Goal: Task Accomplishment & Management: Manage account settings

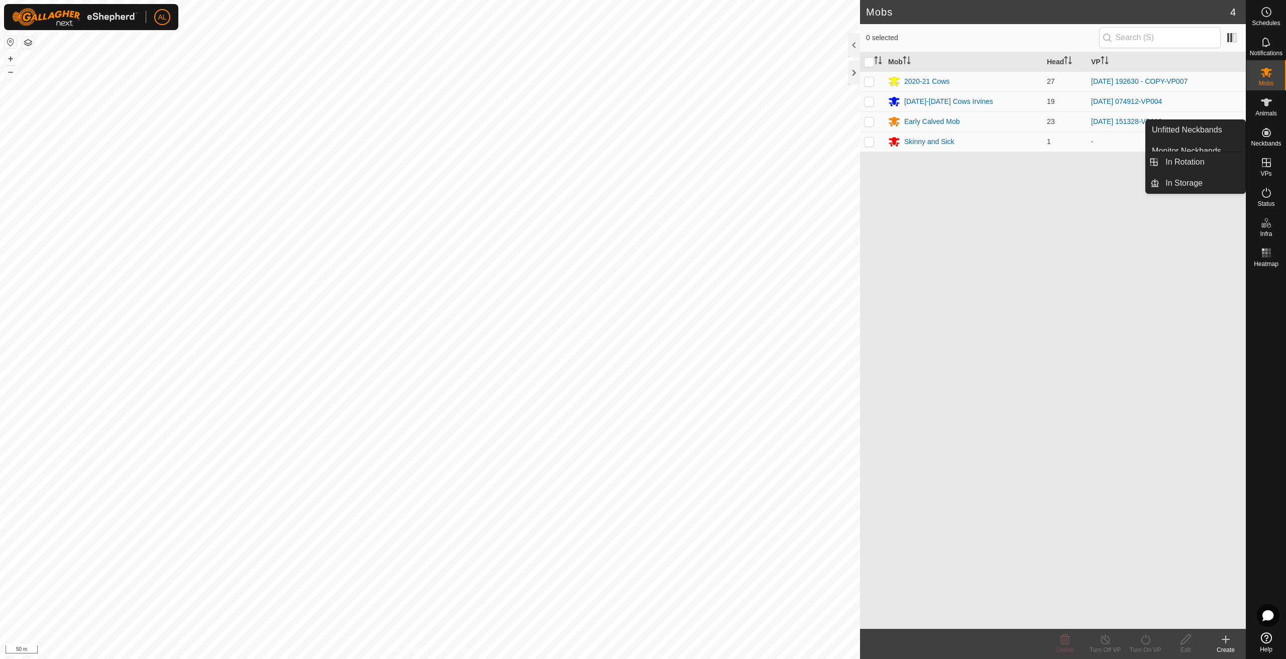
click at [1262, 167] on icon at bounding box center [1266, 163] width 12 height 12
click at [1236, 162] on link "In Rotation" at bounding box center [1202, 162] width 86 height 20
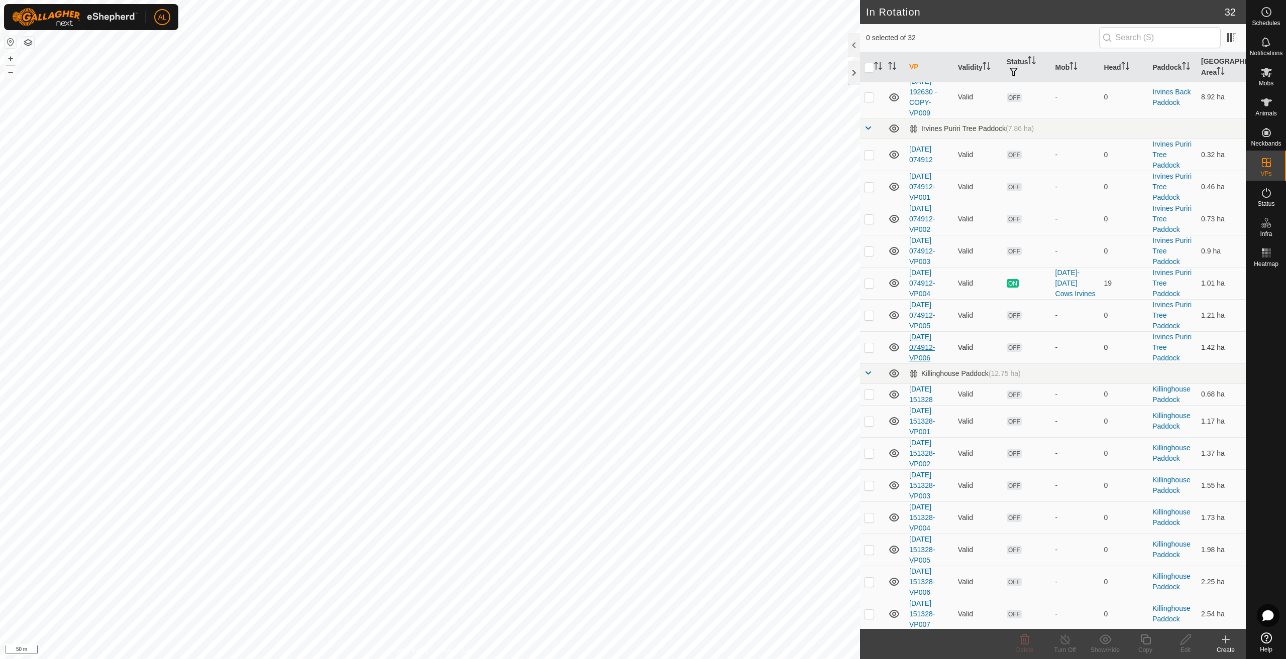
scroll to position [515, 0]
click at [868, 139] on div "In Rotation 32 0 selected of 32 VP Validity Status Mob Head Paddock Grazing Are…" at bounding box center [622, 329] width 1245 height 659
click at [876, 317] on td at bounding box center [872, 318] width 24 height 32
checkbox input "true"
click at [871, 349] on p-checkbox at bounding box center [869, 350] width 10 height 8
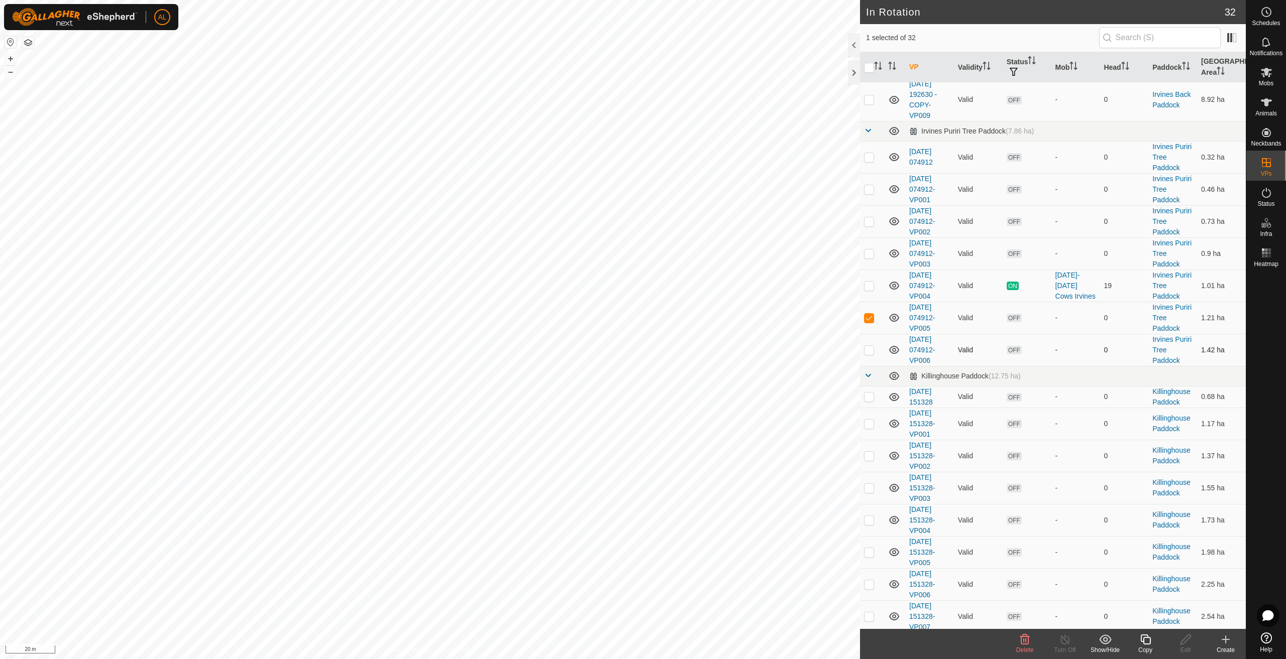
checkbox input "true"
click at [1018, 646] on div "Delete" at bounding box center [1024, 650] width 40 height 9
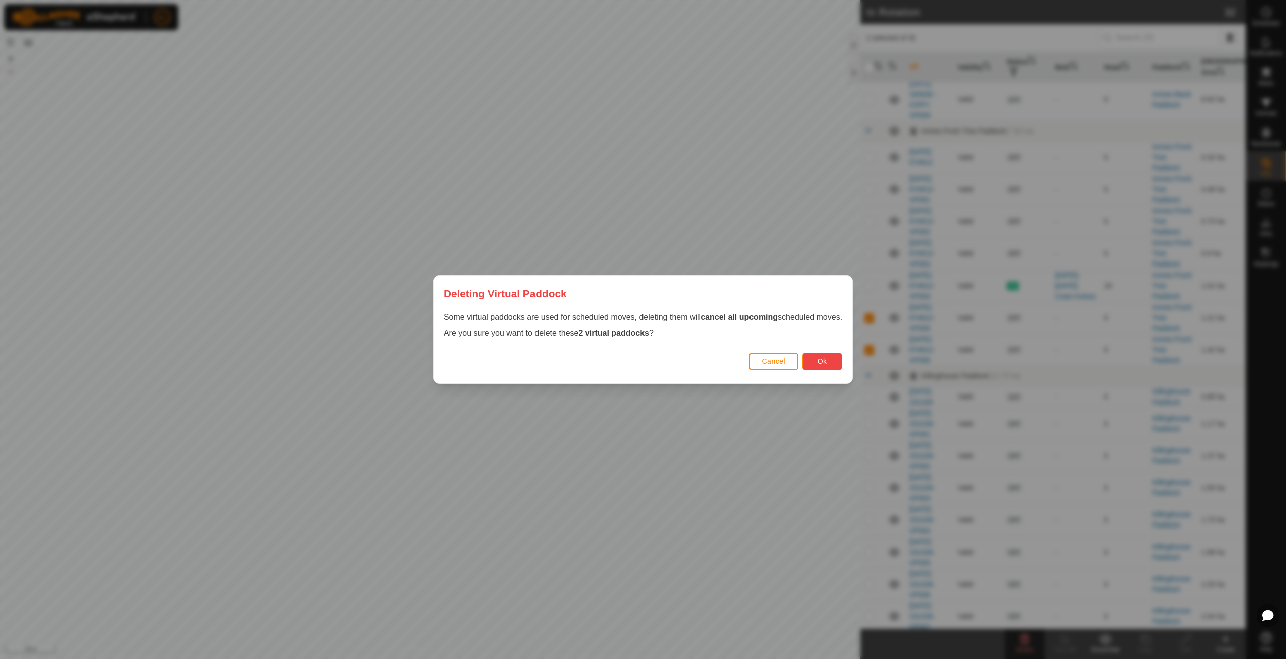
click at [831, 357] on button "Ok" at bounding box center [822, 362] width 40 height 18
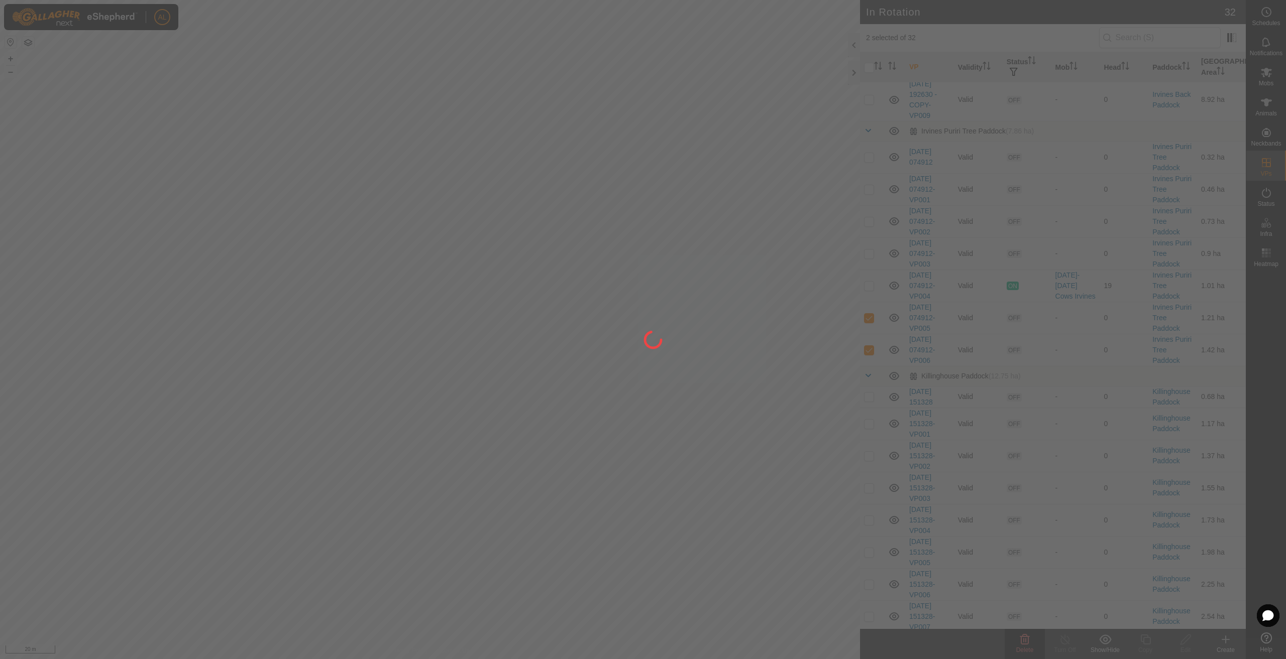
checkbox input "false"
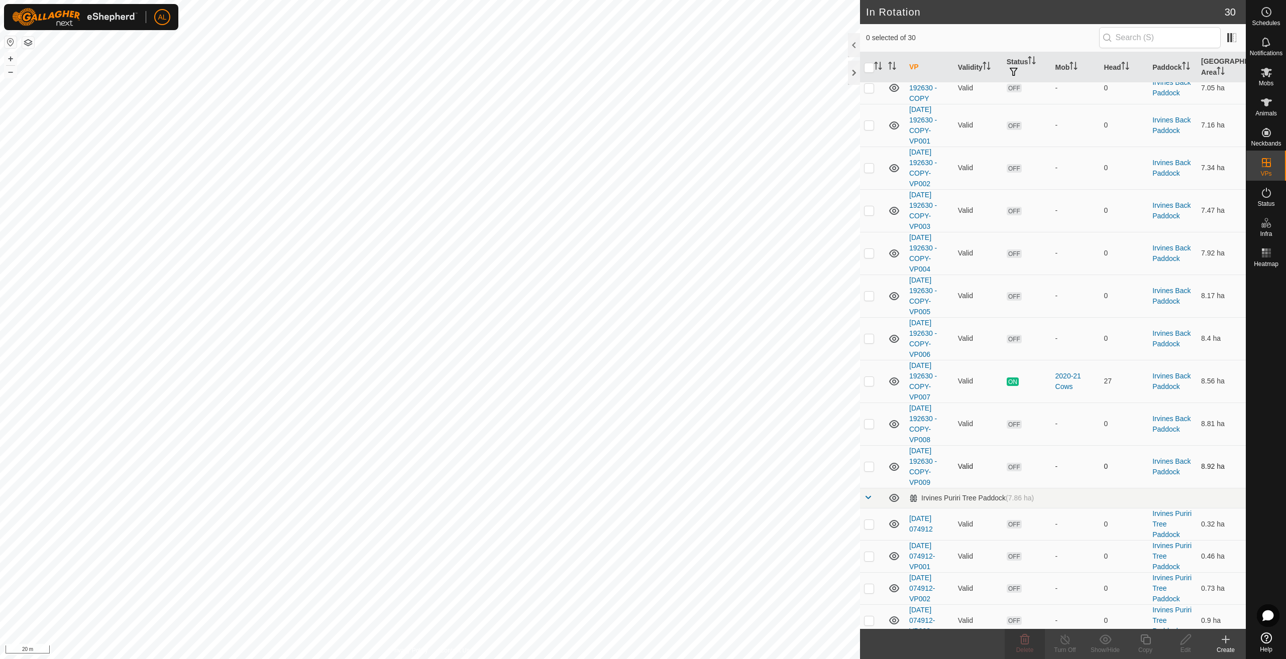
scroll to position [151, 0]
click at [869, 421] on p-checkbox at bounding box center [869, 421] width 10 height 8
checkbox input "true"
click at [868, 468] on p-tablecheckbox at bounding box center [869, 463] width 10 height 8
checkbox input "true"
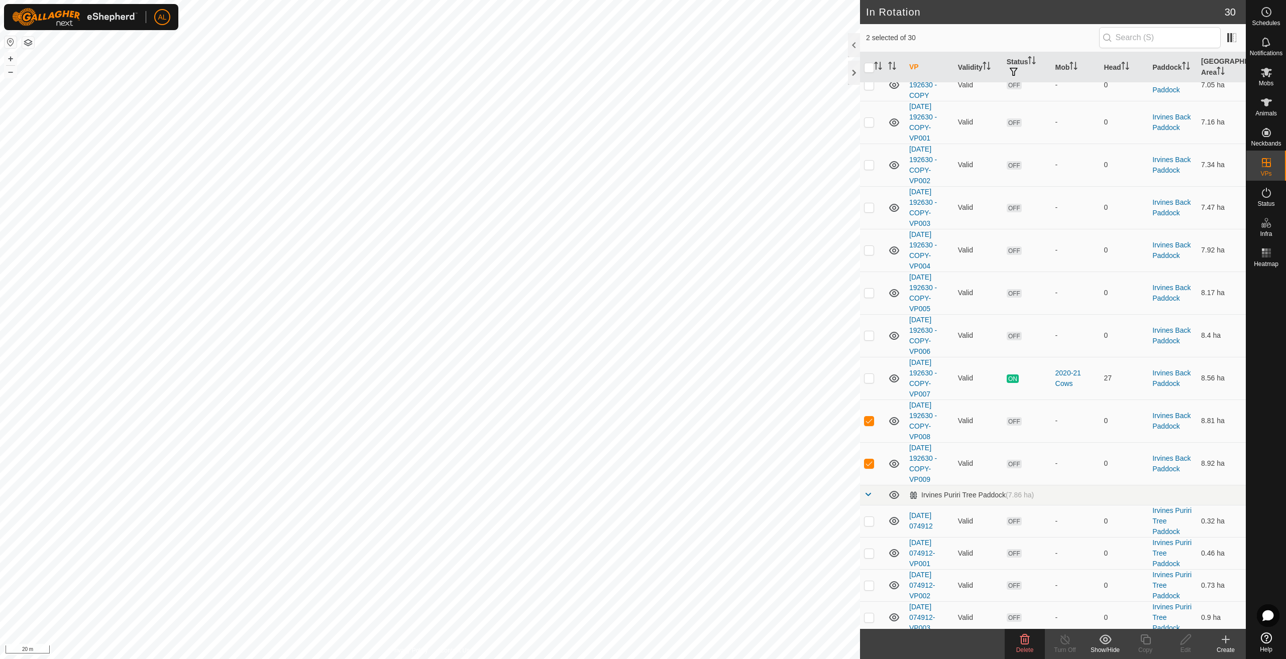
click at [1025, 645] on icon at bounding box center [1025, 640] width 10 height 10
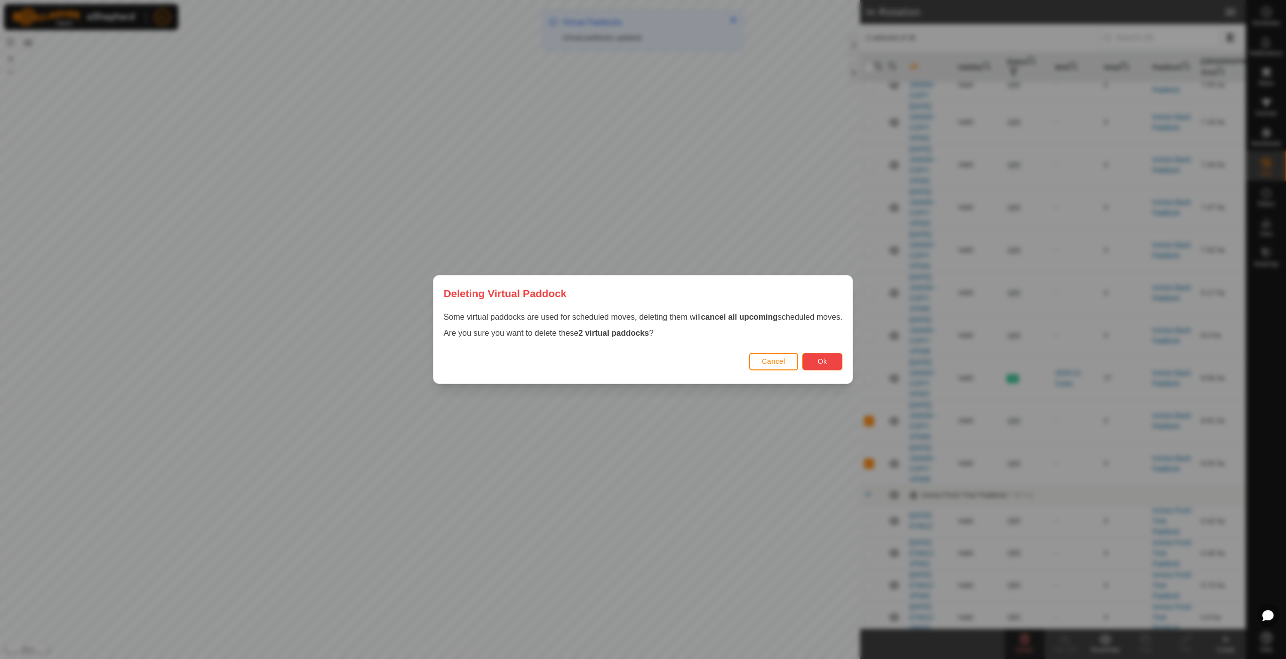
click at [820, 363] on span "Ok" at bounding box center [823, 362] width 10 height 8
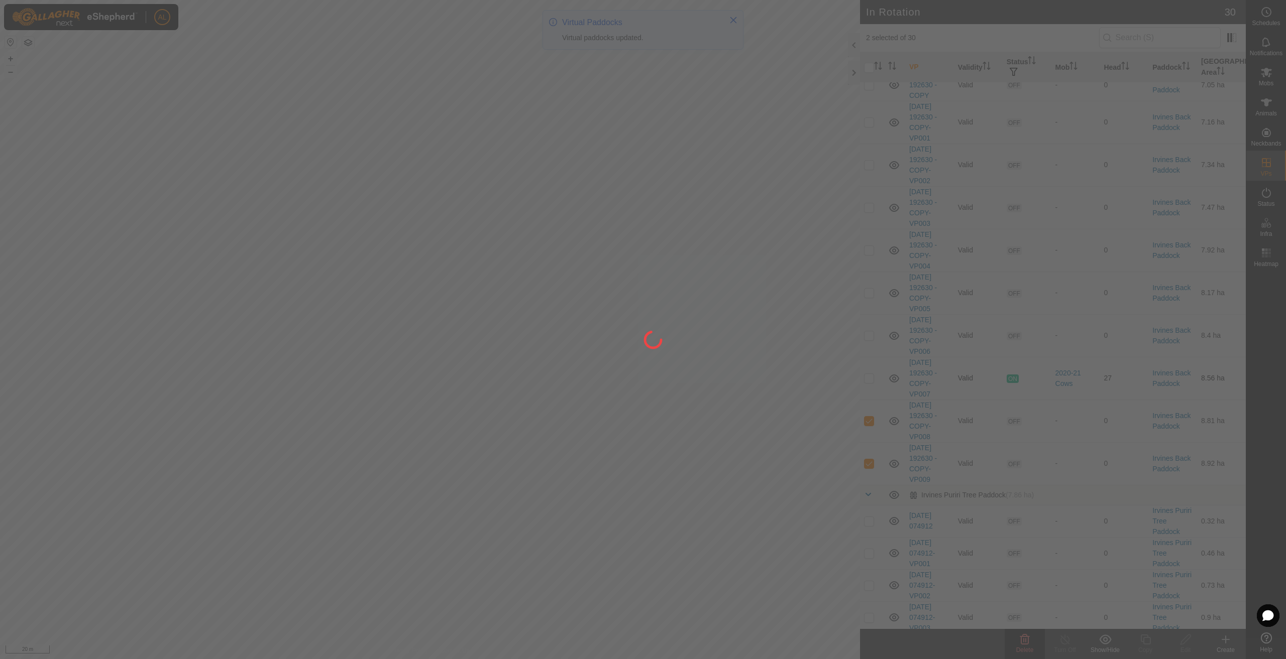
checkbox input "false"
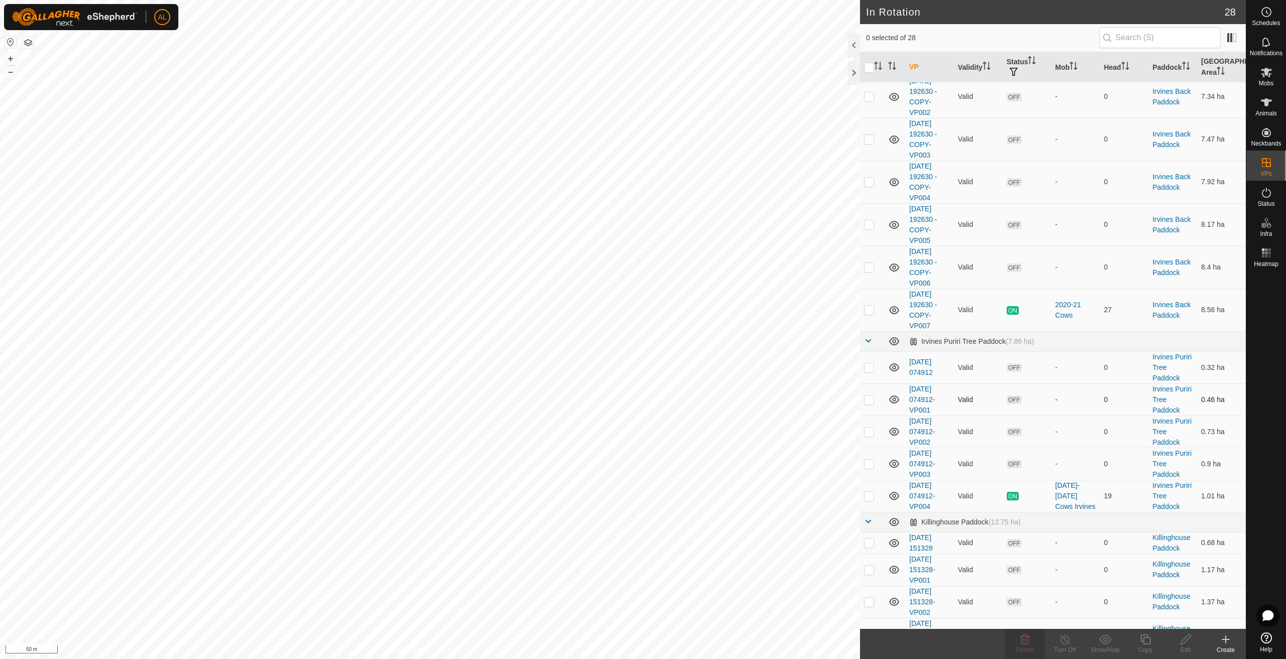
scroll to position [251, 0]
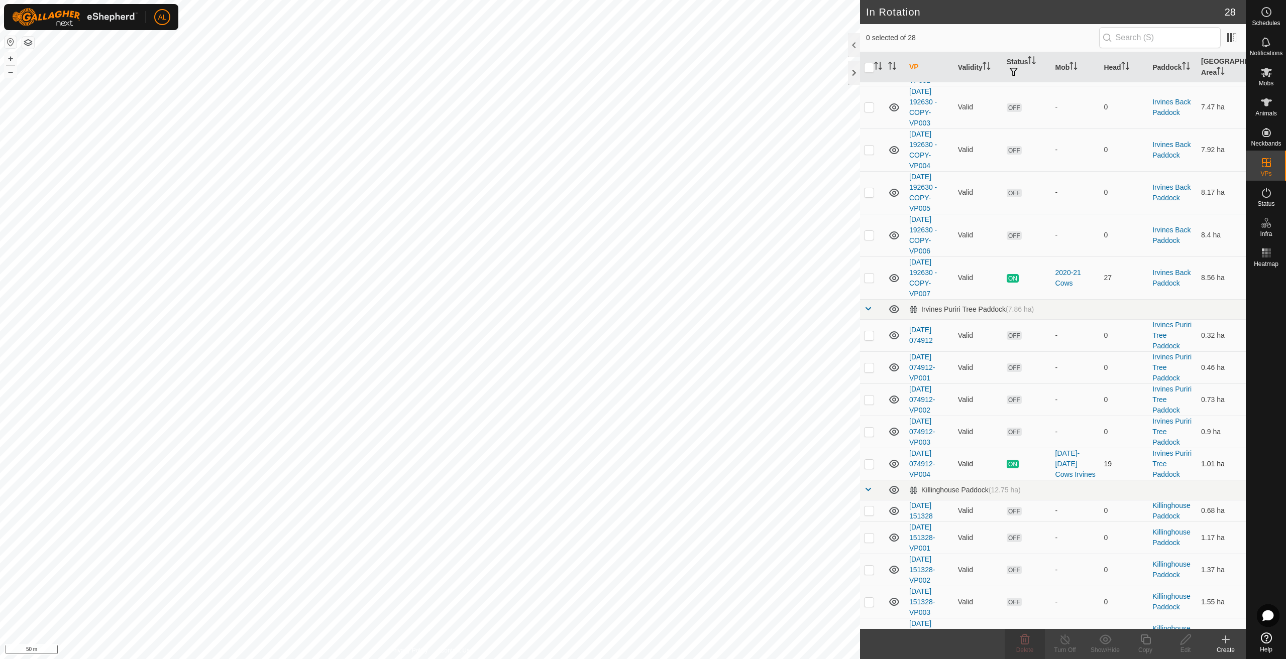
click at [860, 467] on td at bounding box center [872, 464] width 24 height 32
checkbox input "true"
click at [1141, 640] on icon at bounding box center [1145, 640] width 13 height 12
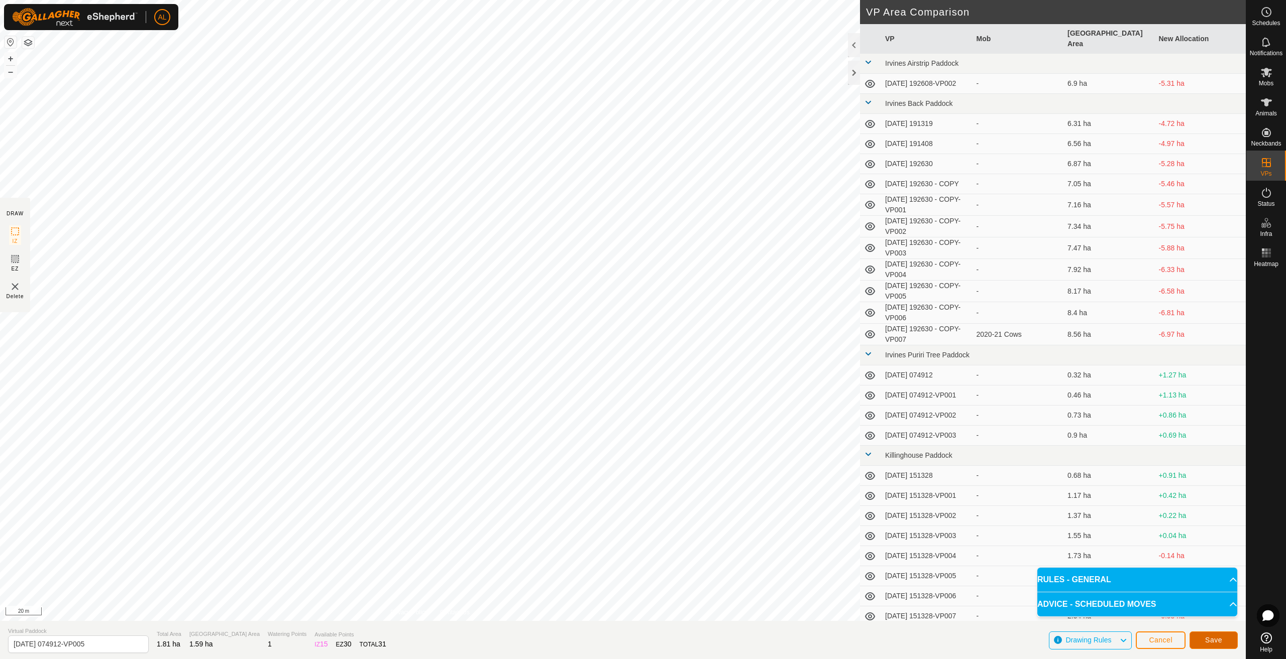
click at [1211, 645] on button "Save" at bounding box center [1213, 641] width 48 height 18
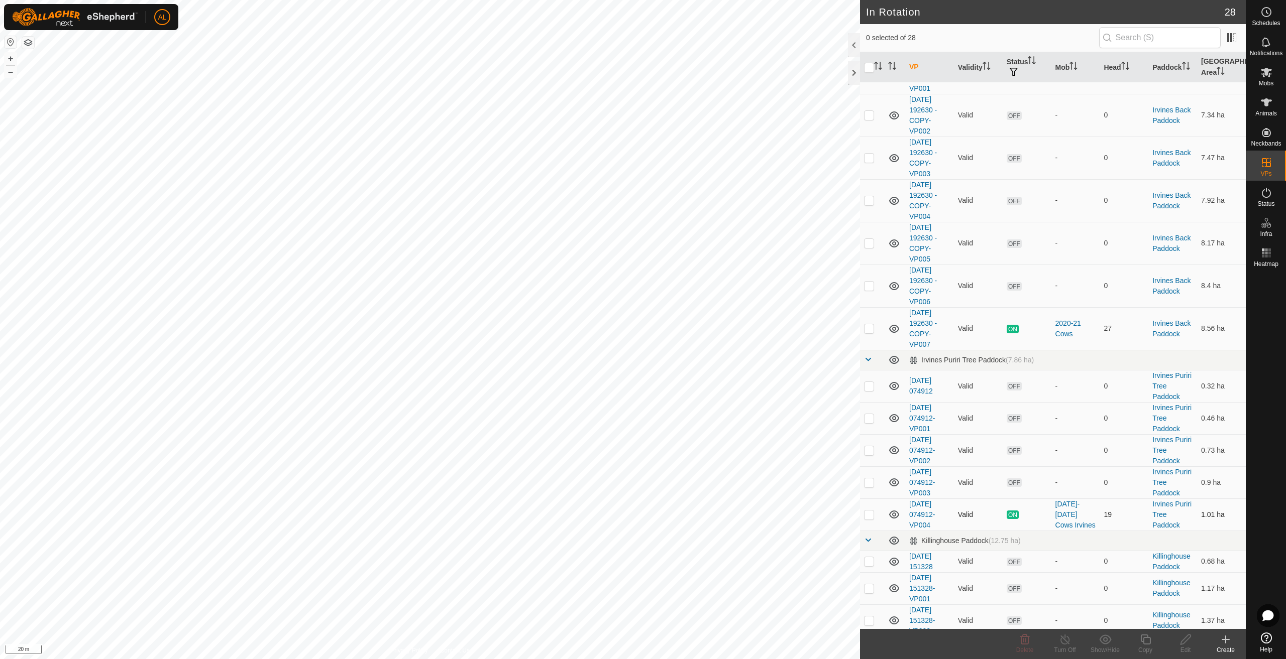
scroll to position [201, 0]
click at [875, 544] on td at bounding box center [872, 546] width 24 height 32
checkbox input "true"
click at [1148, 645] on icon at bounding box center [1145, 640] width 10 height 10
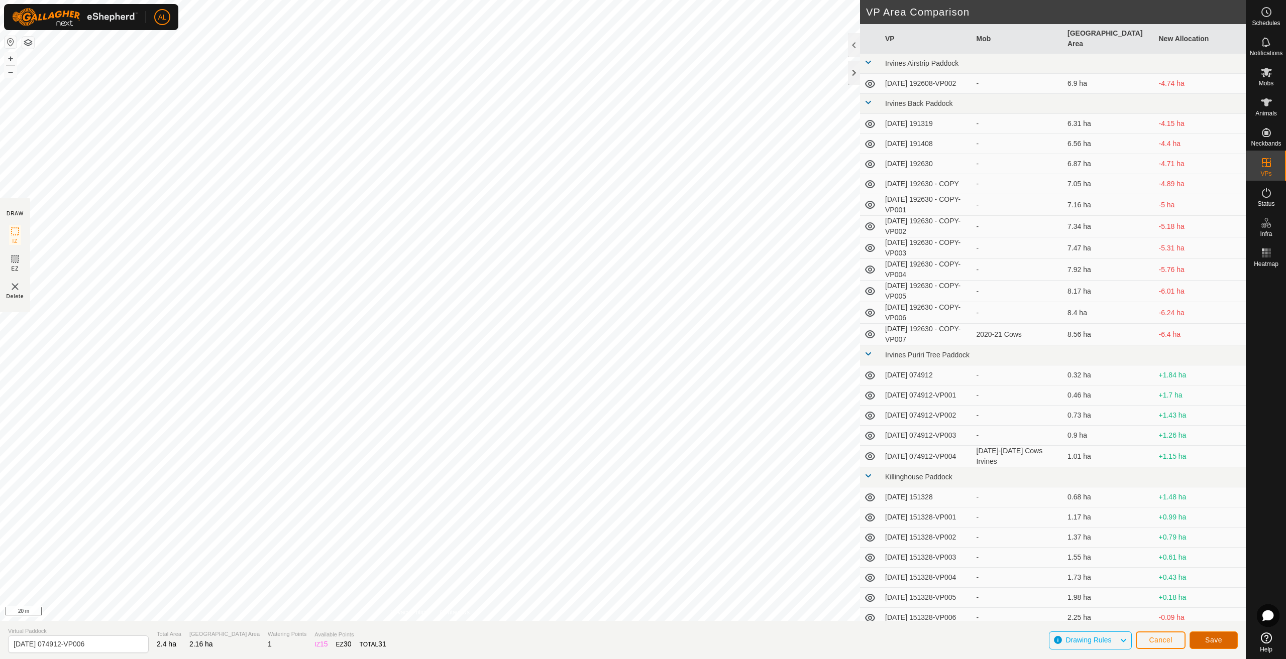
click at [1194, 637] on button "Save" at bounding box center [1213, 641] width 48 height 18
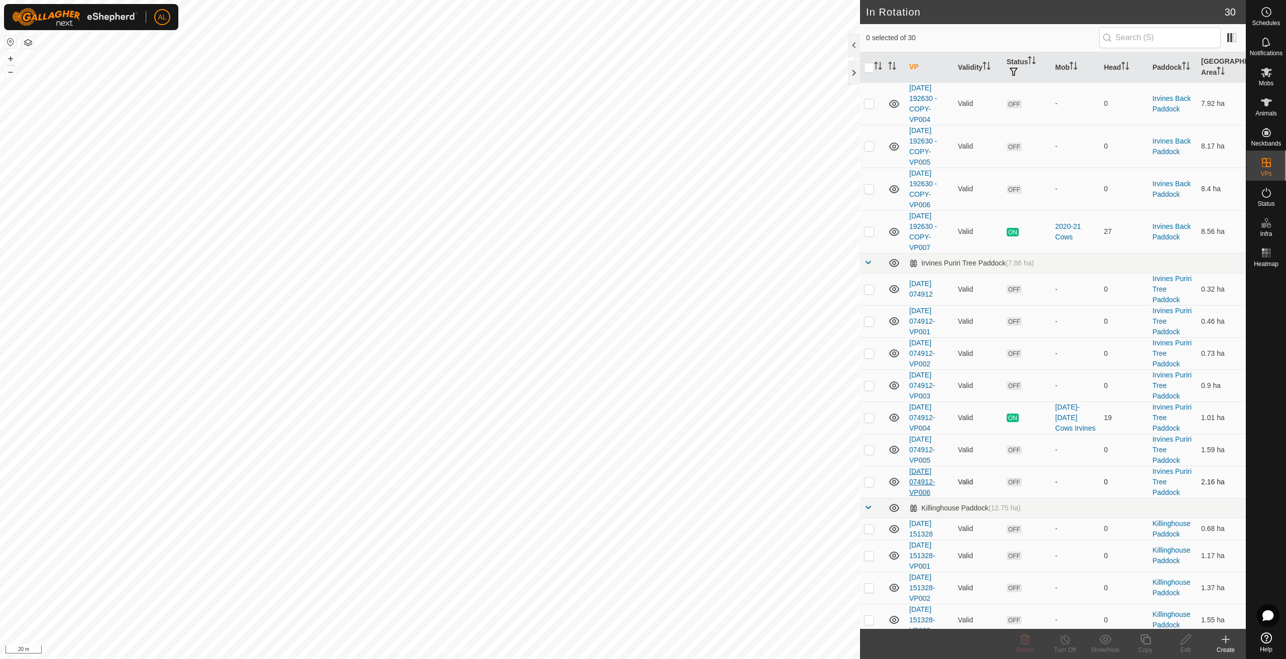
scroll to position [251, 0]
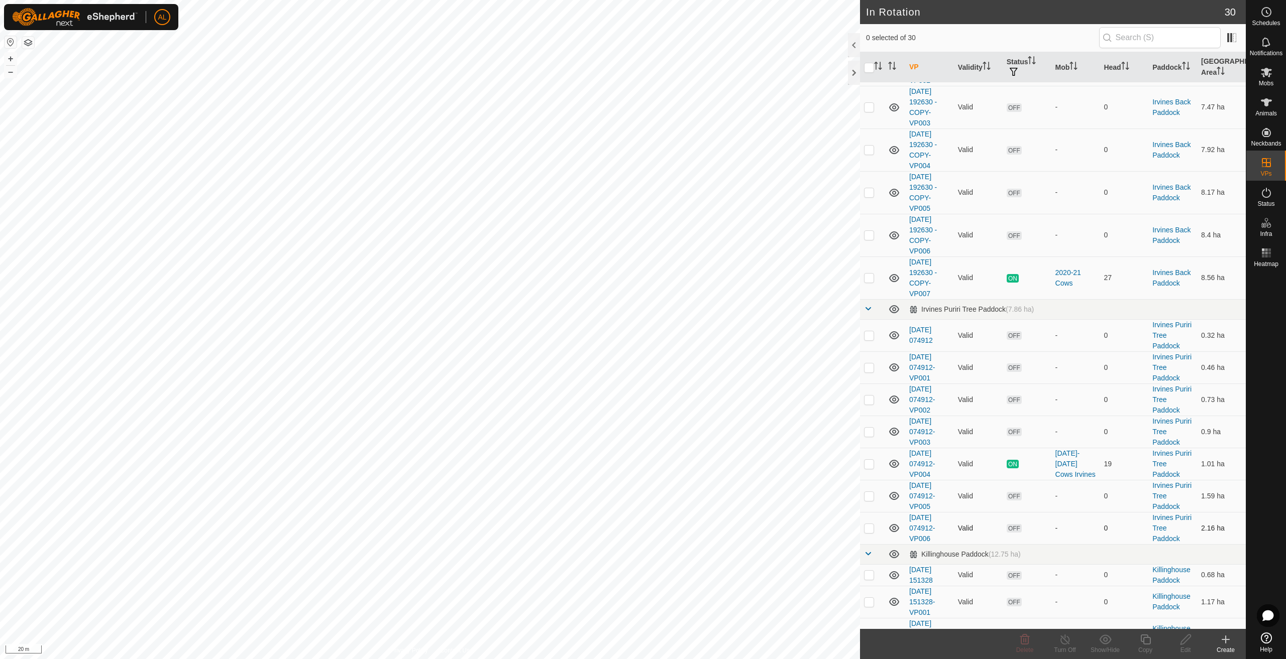
click at [865, 526] on p-checkbox at bounding box center [869, 528] width 10 height 8
checkbox input "true"
click at [1135, 644] on copy-svg-icon at bounding box center [1145, 640] width 40 height 12
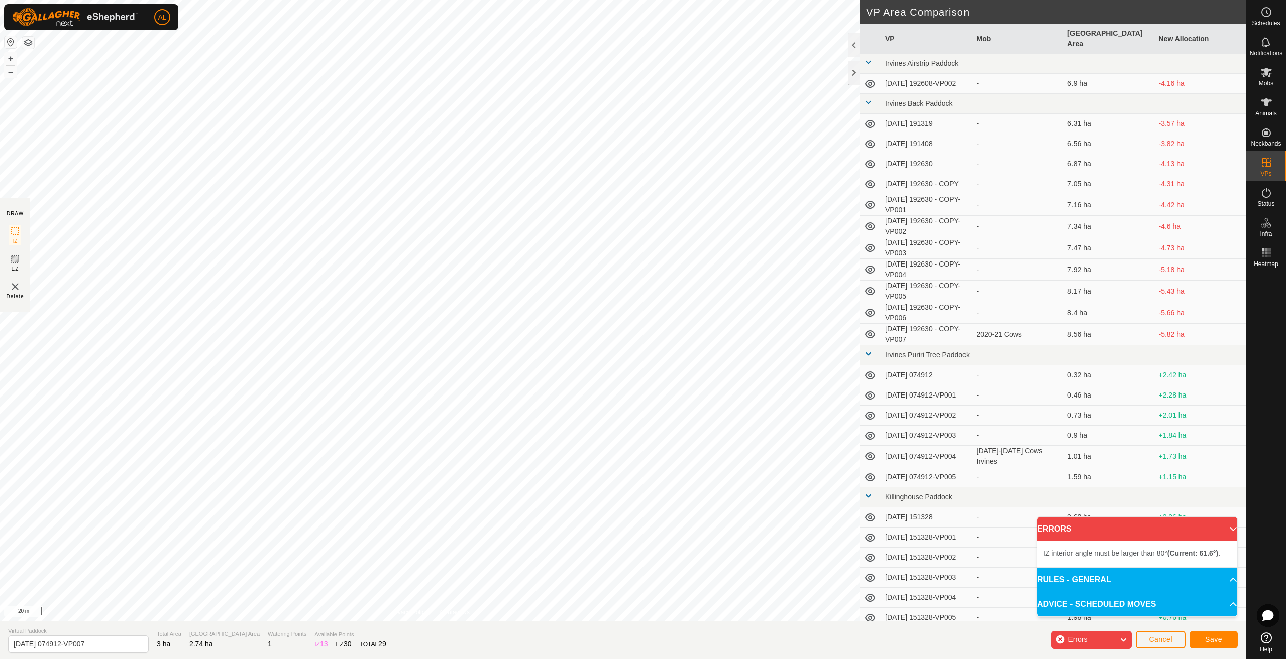
click at [542, 525] on div "IZ interior angle must be larger than 80° (Current: 61.6°) . + – ⇧ i 20 m" at bounding box center [430, 310] width 860 height 621
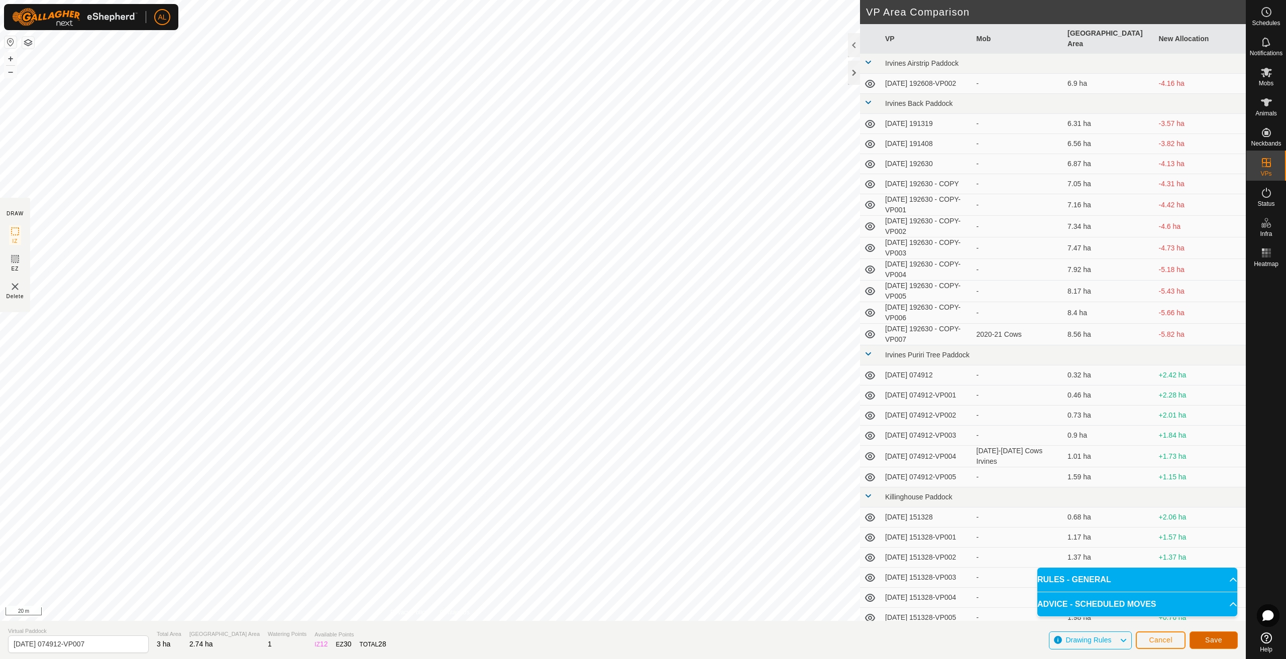
click at [1196, 638] on button "Save" at bounding box center [1213, 641] width 48 height 18
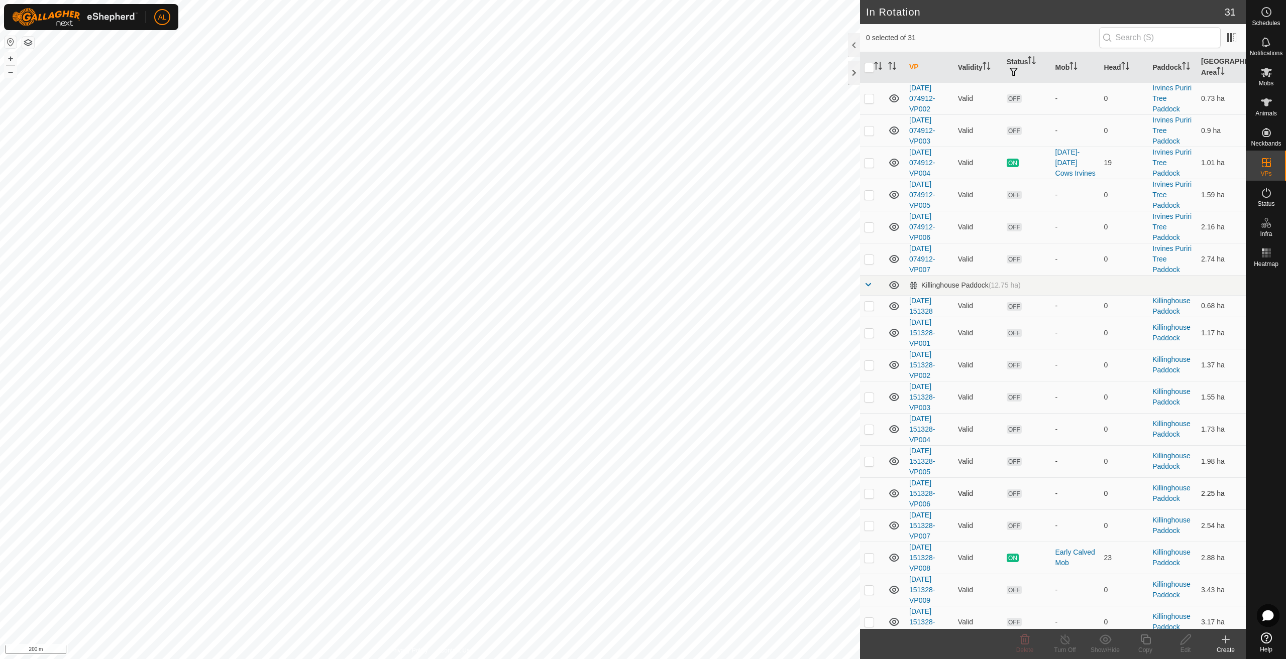
scroll to position [562, 0]
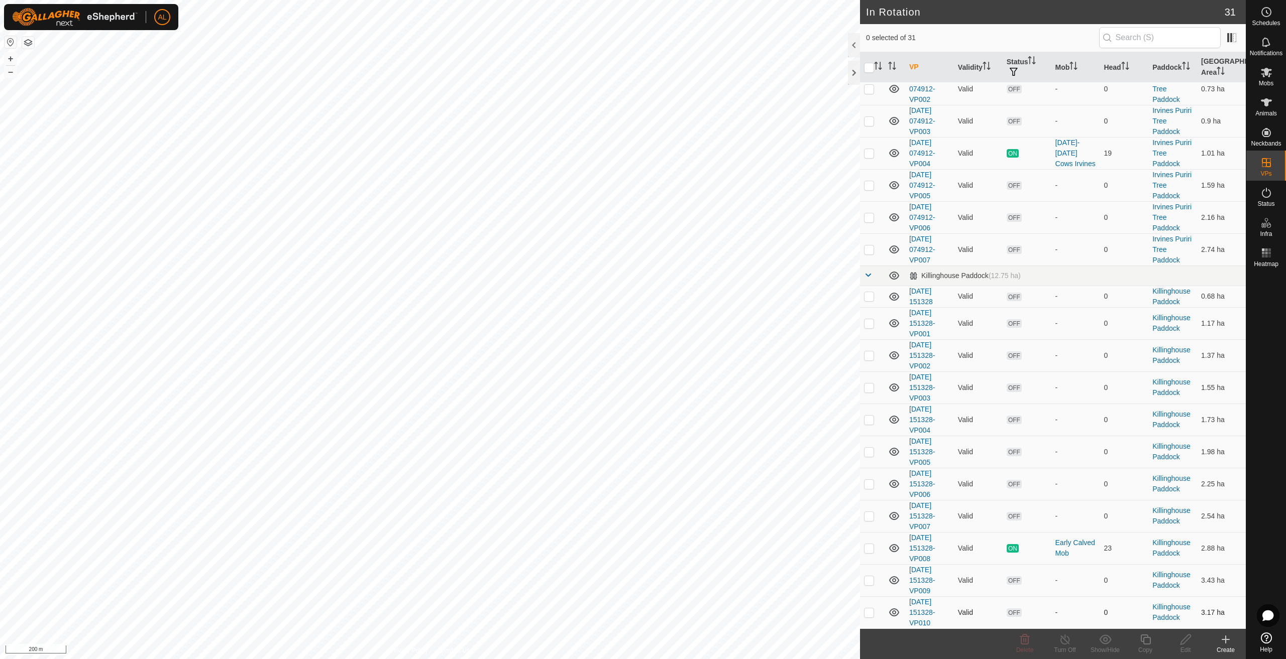
click at [870, 612] on p-checkbox at bounding box center [869, 613] width 10 height 8
checkbox input "true"
click at [871, 583] on p-checkbox at bounding box center [869, 581] width 10 height 8
checkbox input "true"
click at [862, 611] on td at bounding box center [872, 613] width 24 height 32
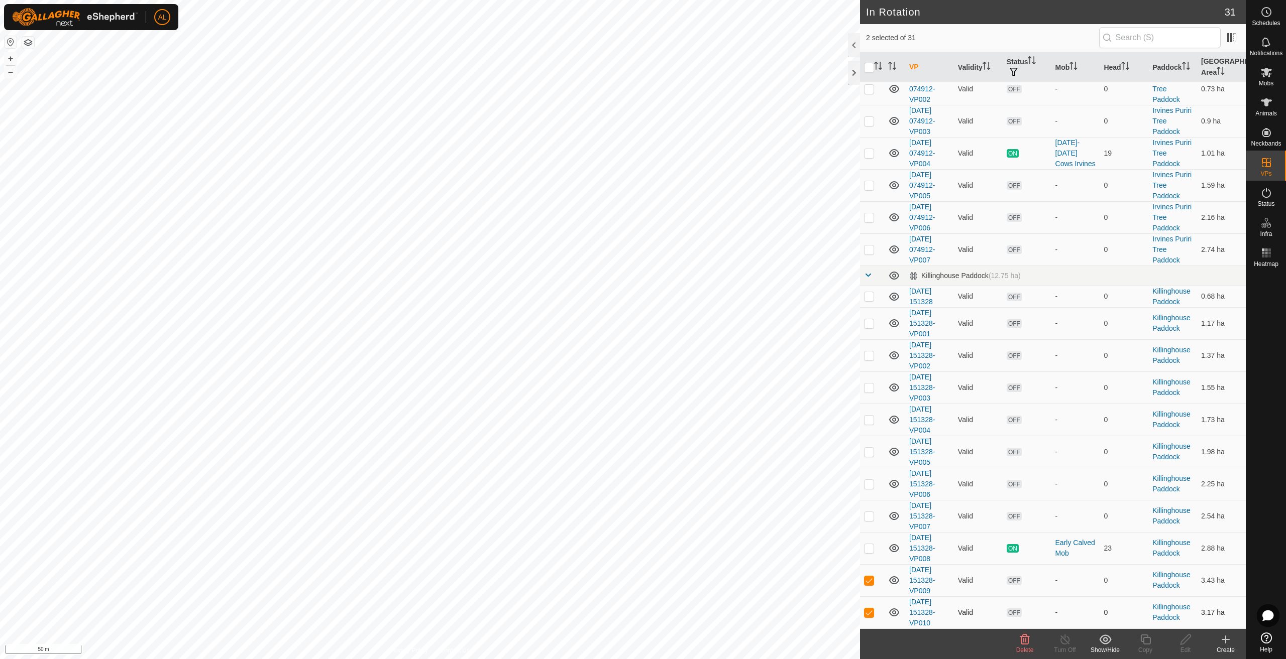
checkbox input "false"
click at [1143, 643] on icon at bounding box center [1145, 640] width 13 height 12
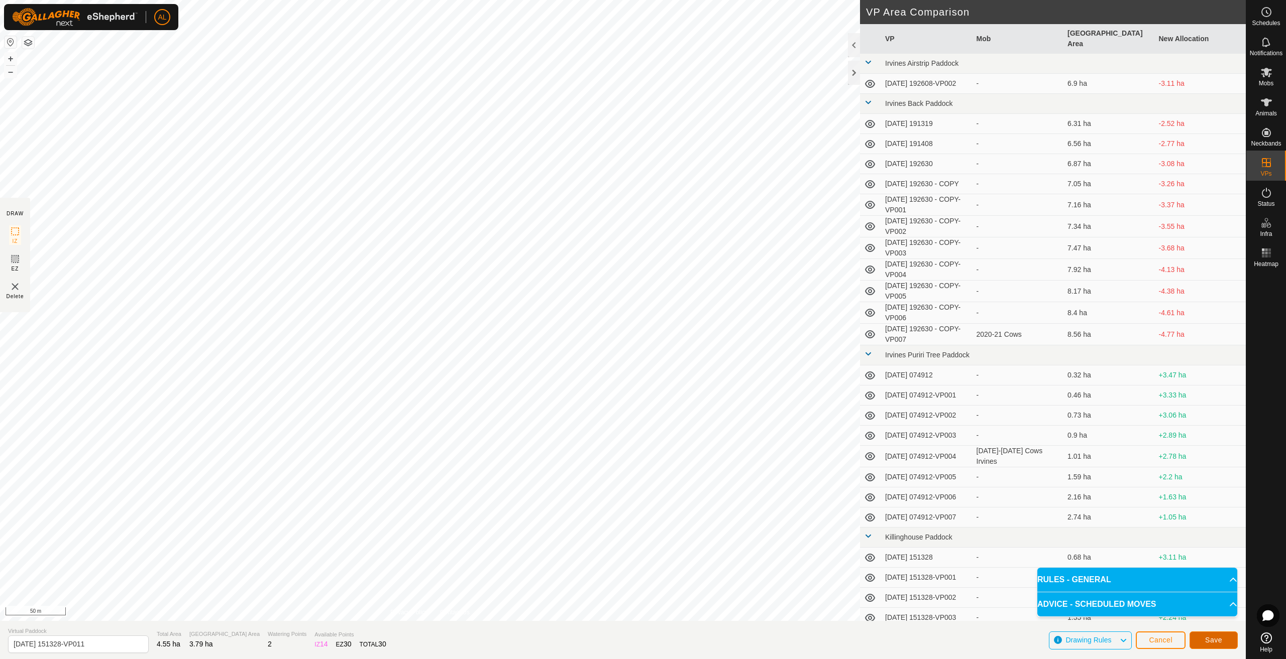
click at [1206, 641] on span "Save" at bounding box center [1213, 640] width 17 height 8
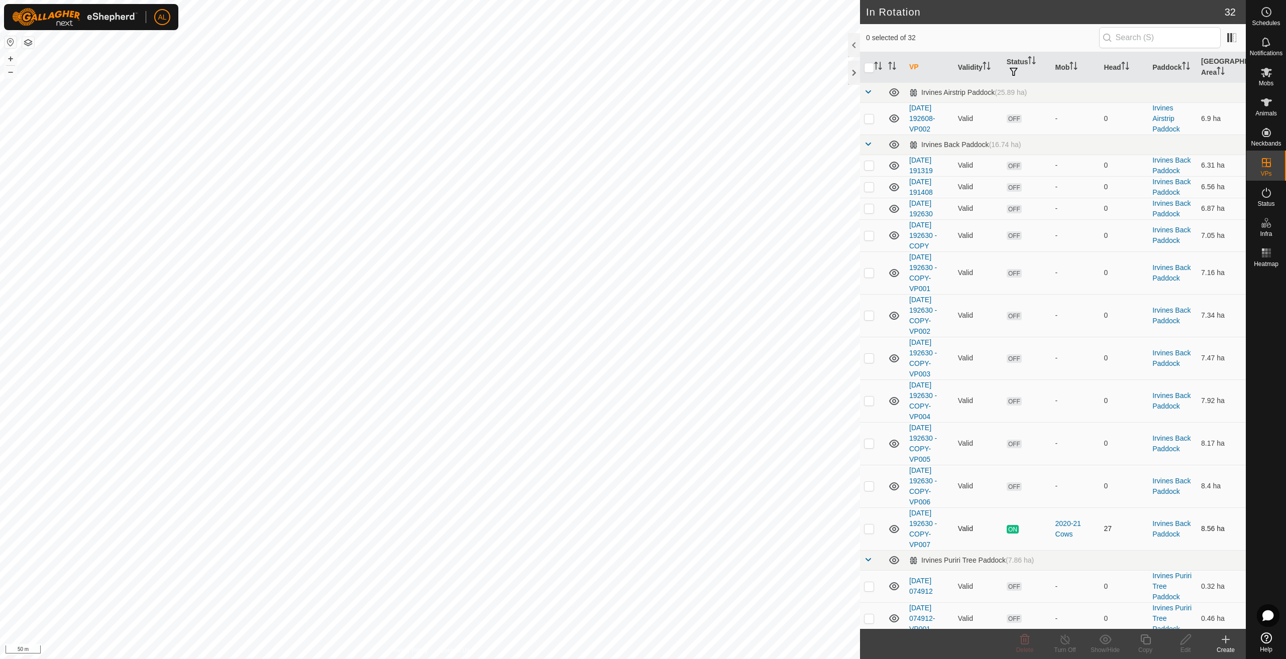
click at [868, 527] on p-checkbox at bounding box center [869, 529] width 10 height 8
checkbox input "true"
click at [1145, 637] on icon at bounding box center [1145, 640] width 13 height 12
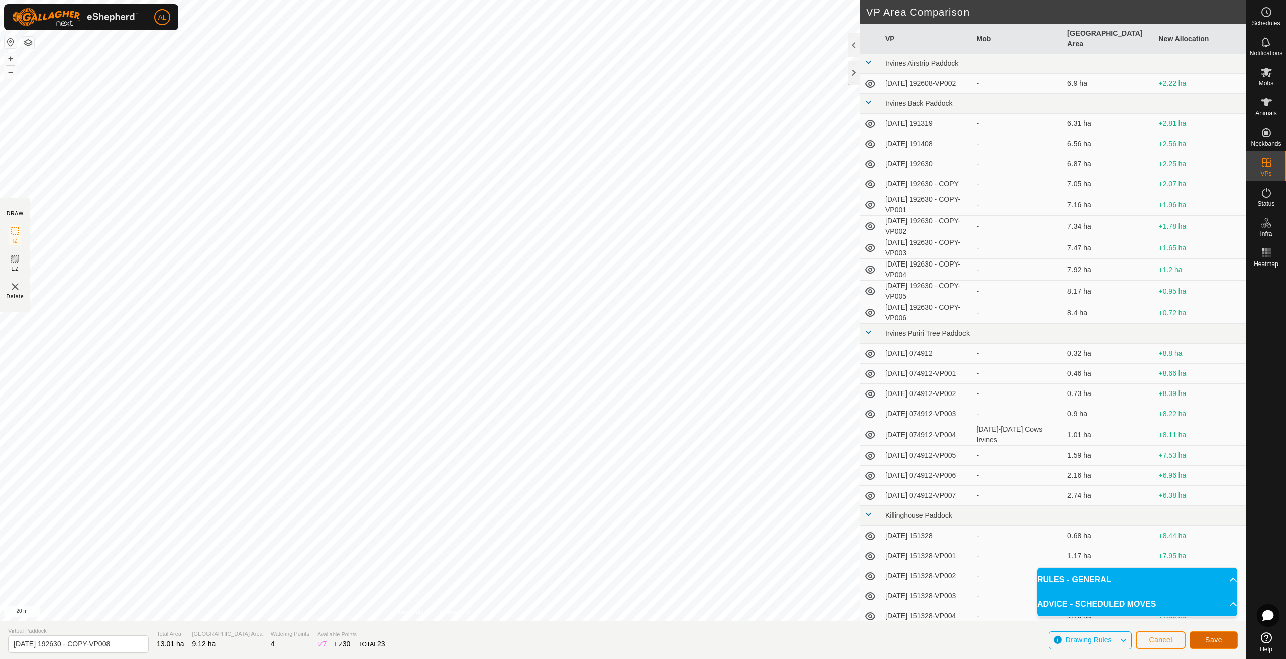
click at [1212, 634] on button "Save" at bounding box center [1213, 641] width 48 height 18
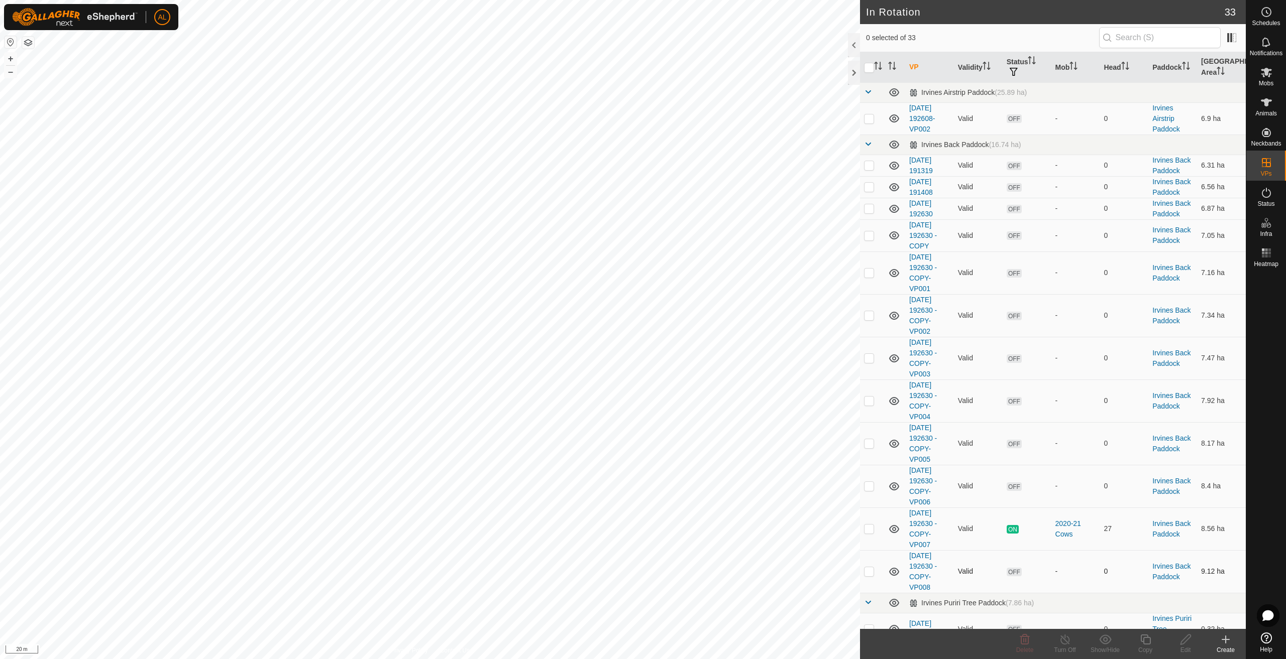
click at [868, 573] on p-checkbox at bounding box center [869, 571] width 10 height 8
checkbox input "true"
click at [1143, 642] on icon at bounding box center [1145, 640] width 10 height 10
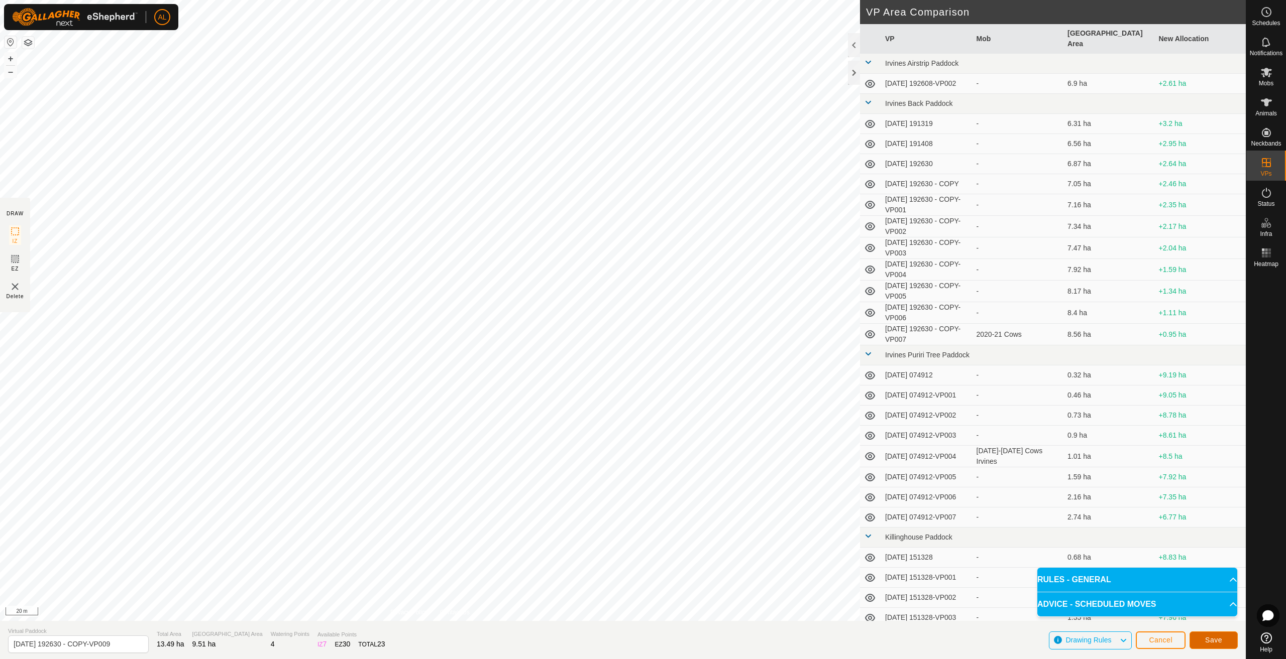
click at [1203, 636] on button "Save" at bounding box center [1213, 641] width 48 height 18
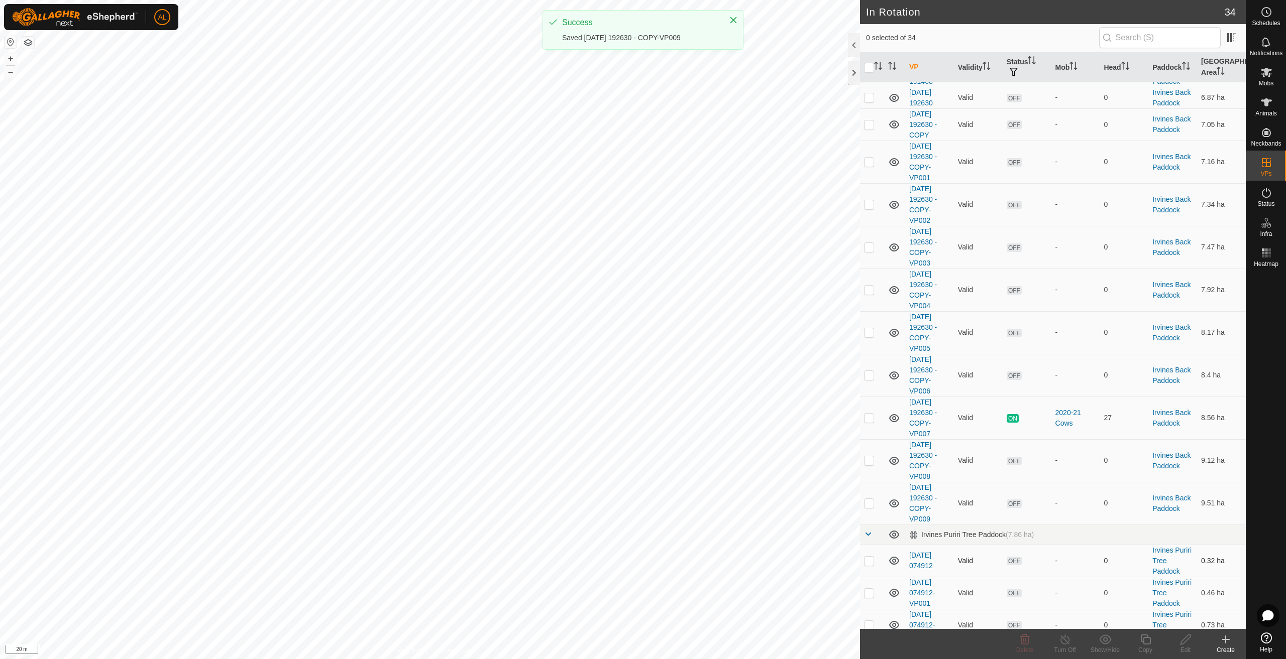
scroll to position [151, 0]
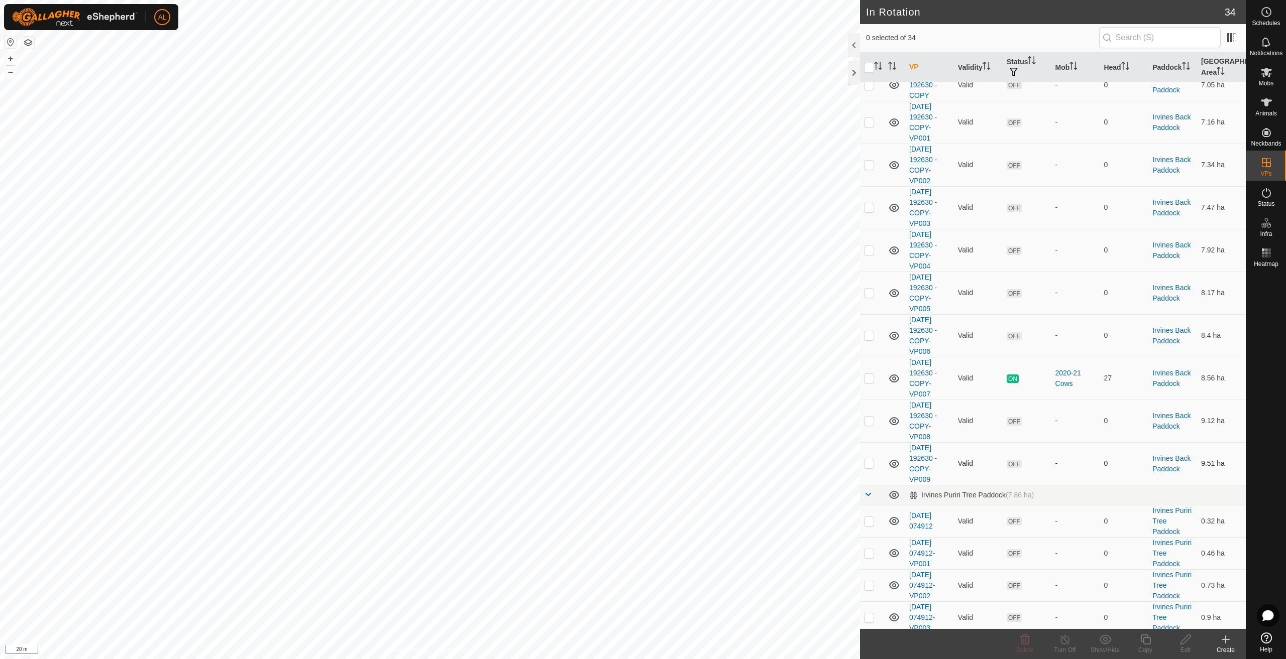
click at [876, 467] on td at bounding box center [872, 463] width 24 height 43
checkbox input "true"
drag, startPoint x: 1143, startPoint y: 643, endPoint x: 1133, endPoint y: 638, distance: 11.7
click at [1133, 638] on copy-svg-icon at bounding box center [1145, 640] width 40 height 12
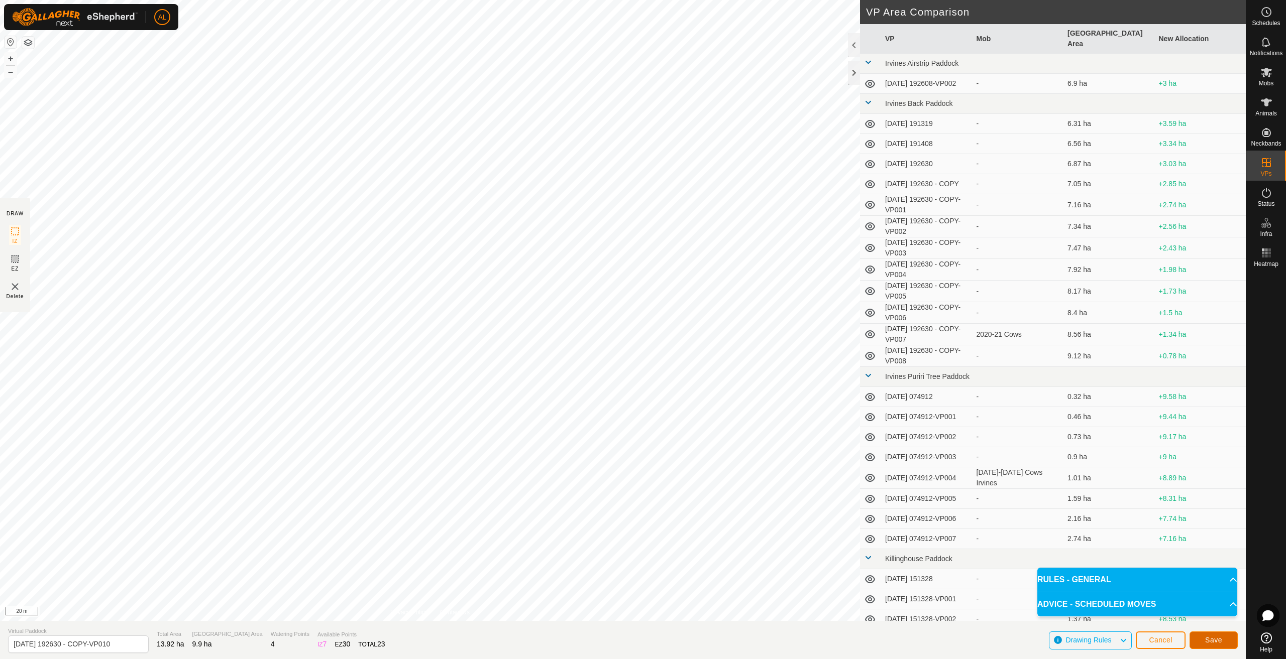
click at [1204, 645] on button "Save" at bounding box center [1213, 641] width 48 height 18
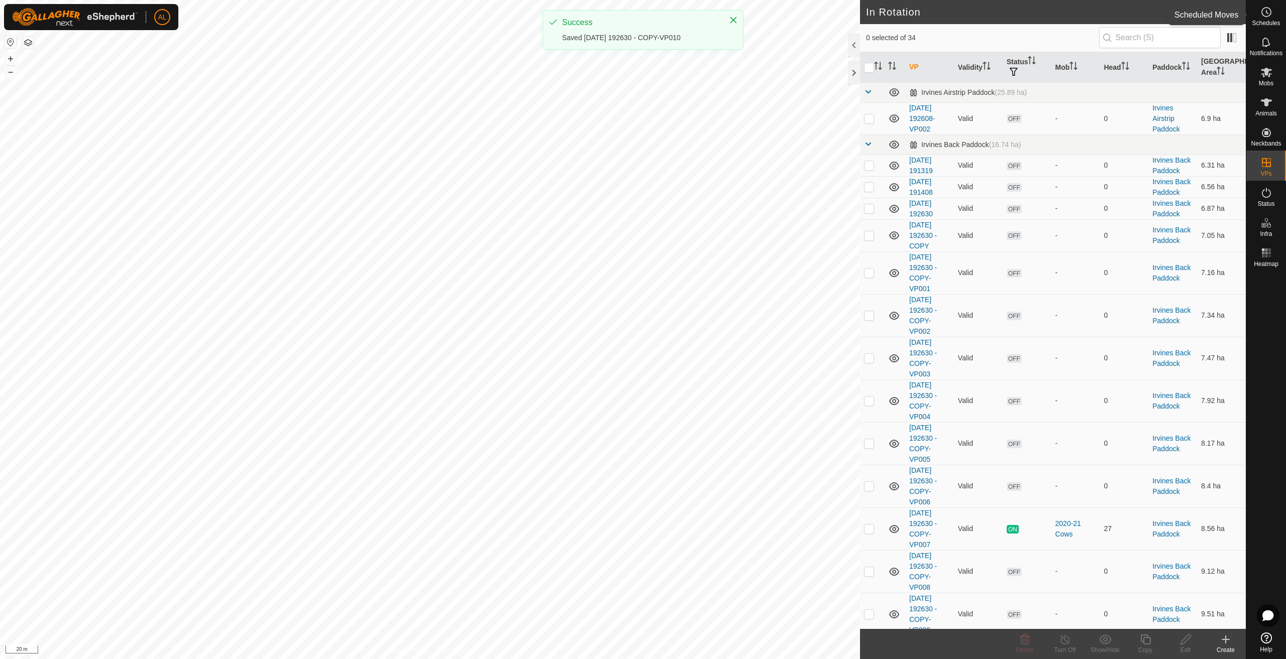
click at [1266, 17] on icon at bounding box center [1266, 12] width 12 height 12
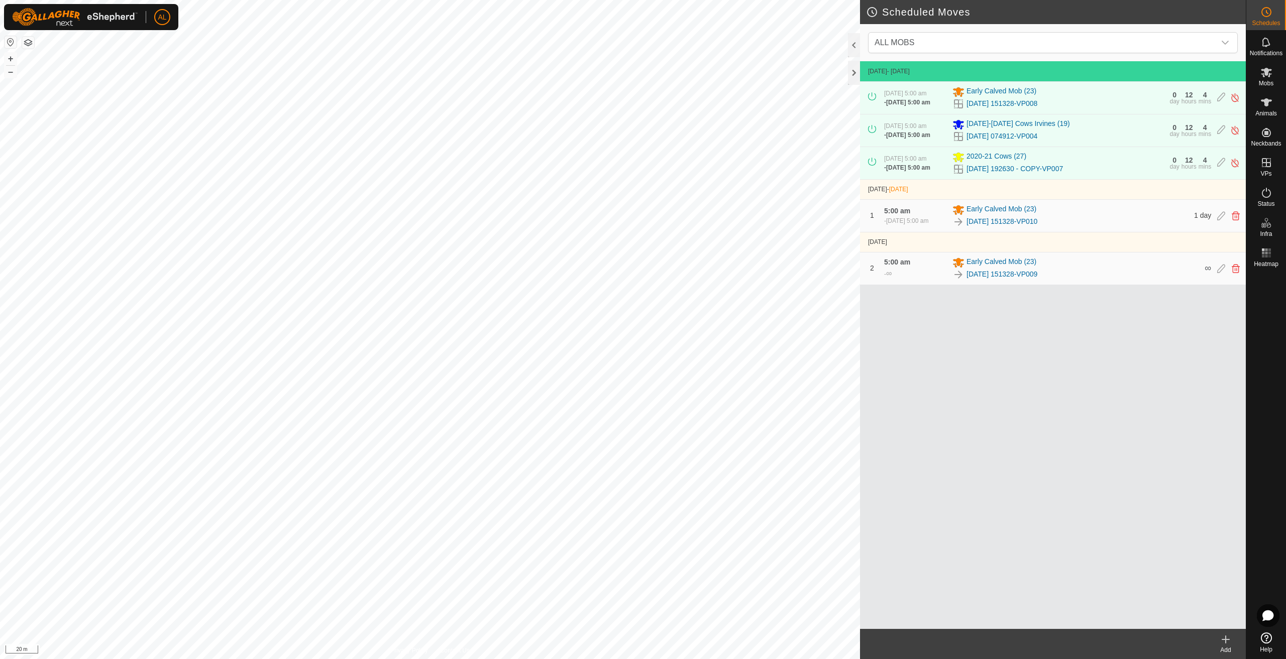
click at [1223, 638] on icon at bounding box center [1225, 640] width 12 height 12
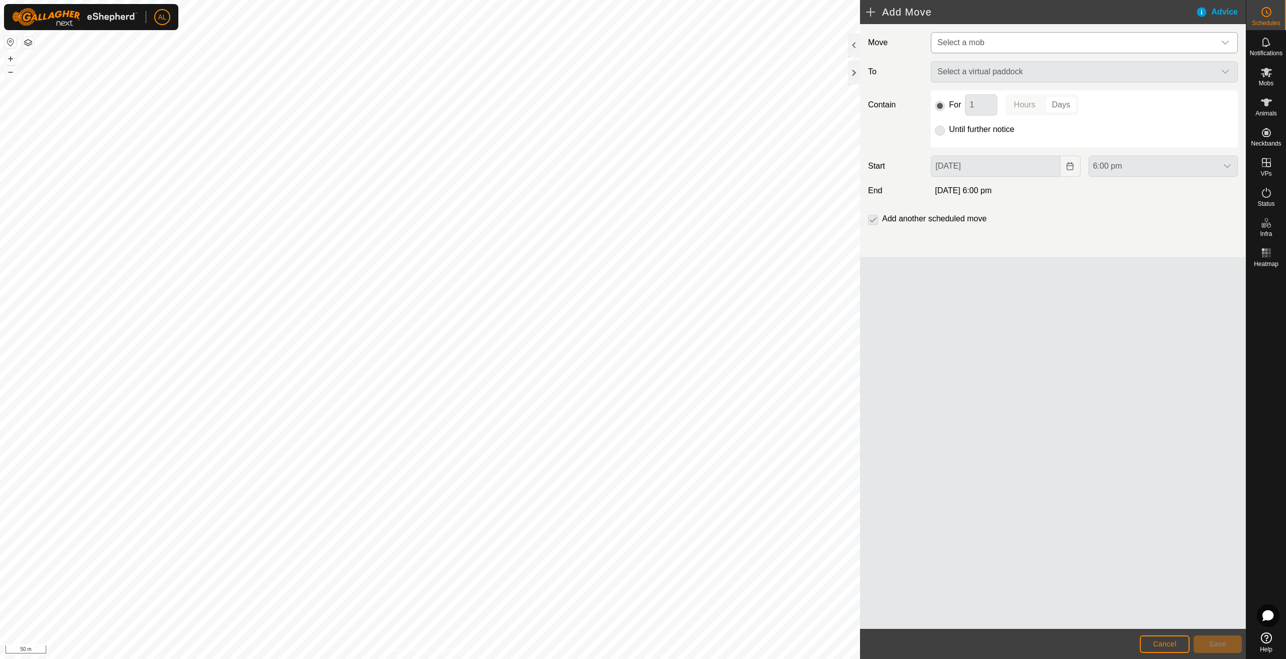
drag, startPoint x: 973, startPoint y: 47, endPoint x: 967, endPoint y: 52, distance: 8.6
click at [972, 47] on span "Select a mob" at bounding box center [1074, 43] width 282 height 20
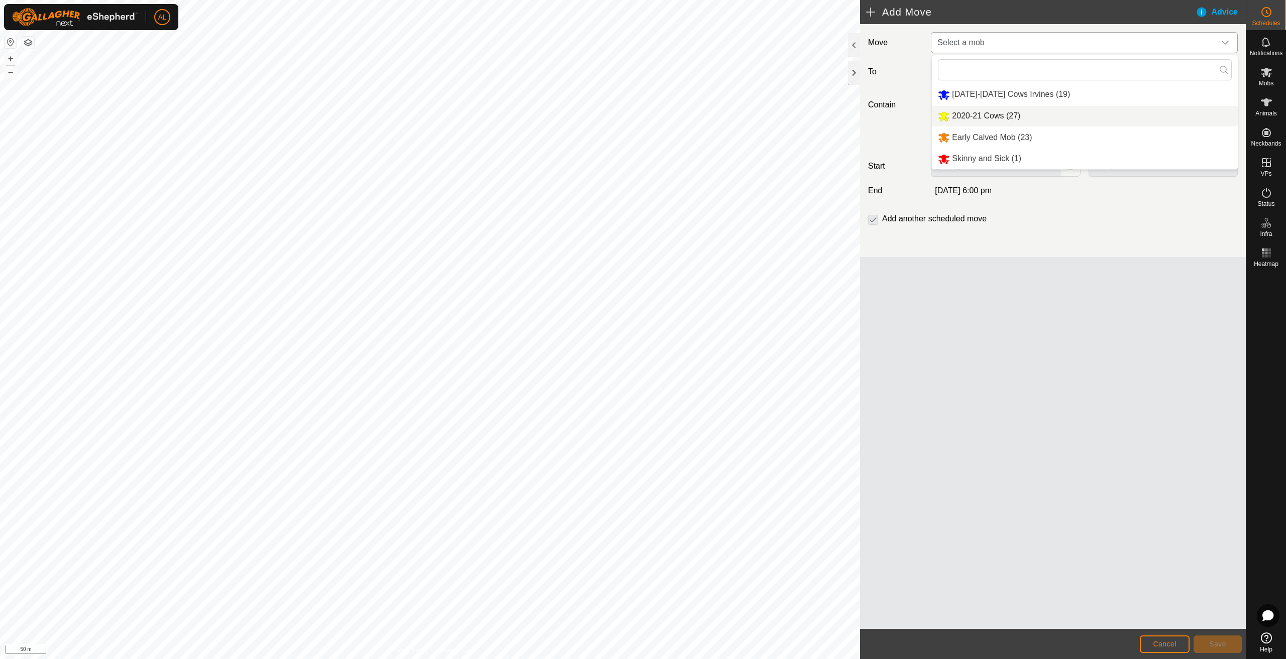
click at [996, 114] on li "2020-21 Cows (27)" at bounding box center [1085, 116] width 306 height 21
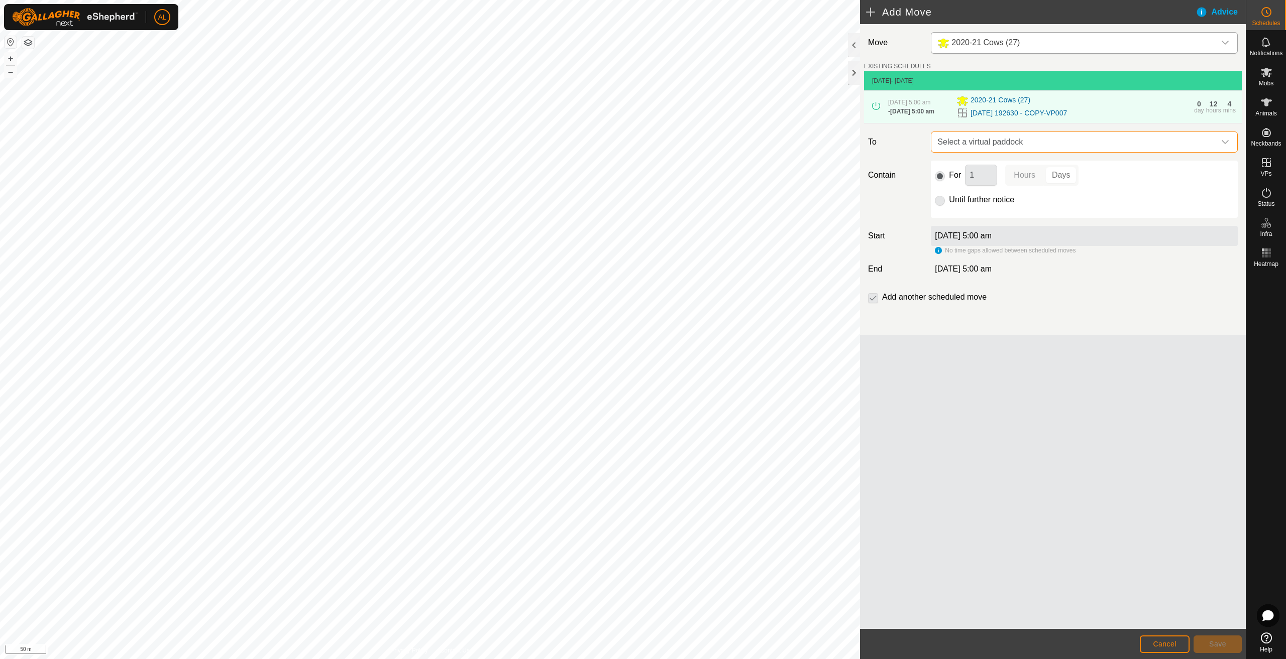
click at [1003, 145] on span "Select a virtual paddock" at bounding box center [1074, 142] width 282 height 20
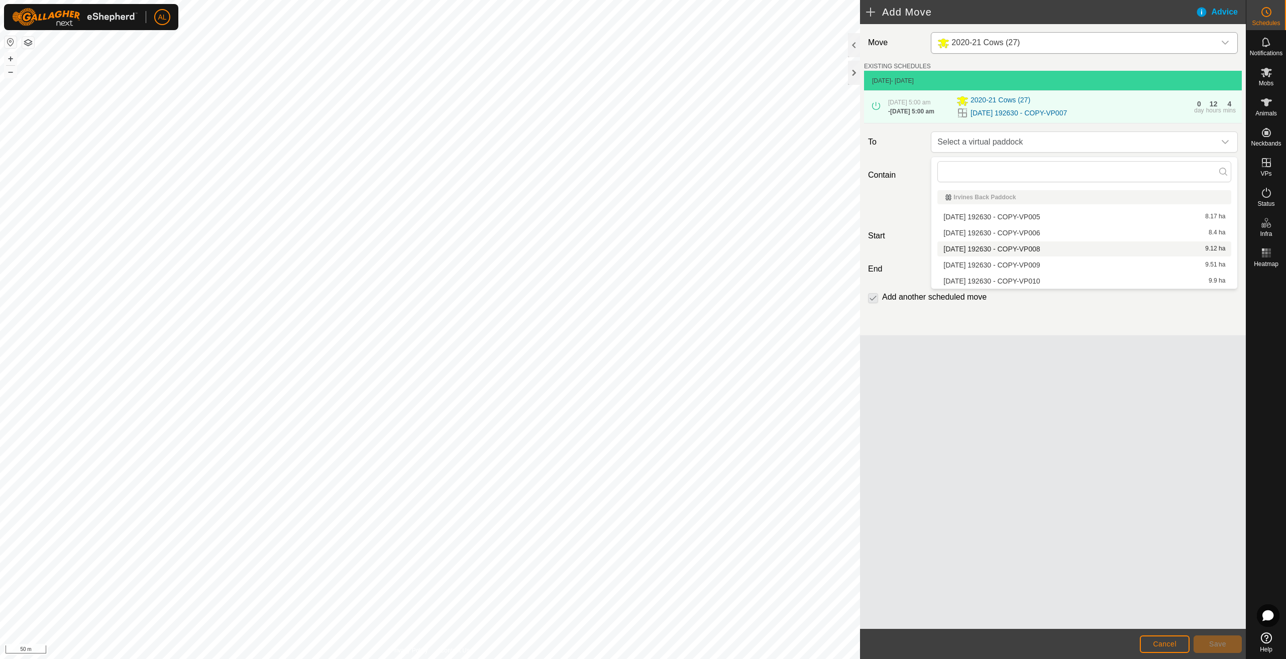
click at [1013, 249] on li "[DATE] 192630 - COPY-VP008 9.12 ha" at bounding box center [1084, 249] width 294 height 15
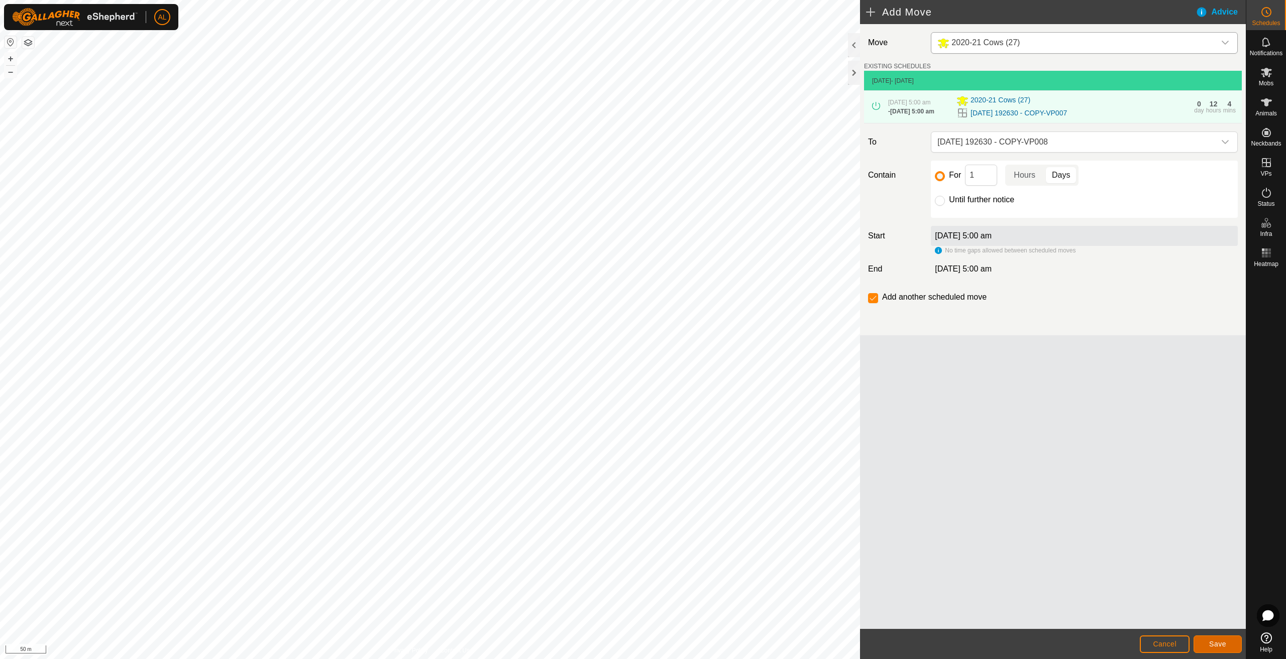
click at [1223, 648] on button "Save" at bounding box center [1217, 645] width 48 height 18
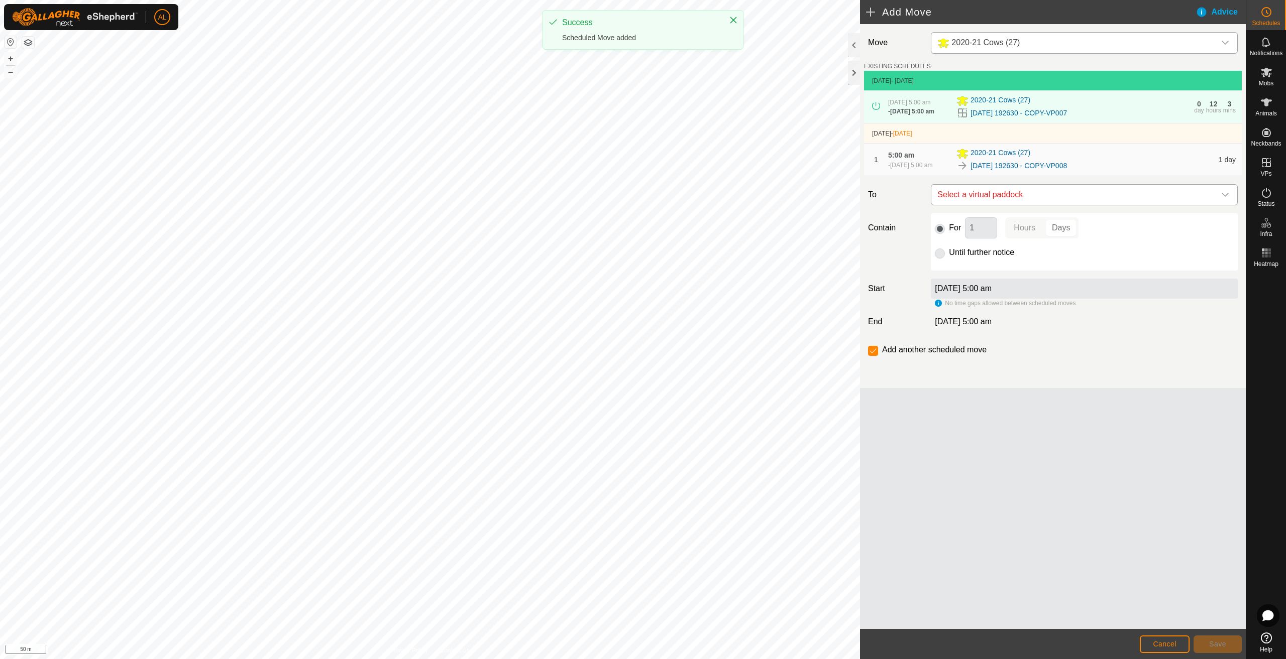
click at [1000, 200] on span "Select a virtual paddock" at bounding box center [1074, 195] width 282 height 20
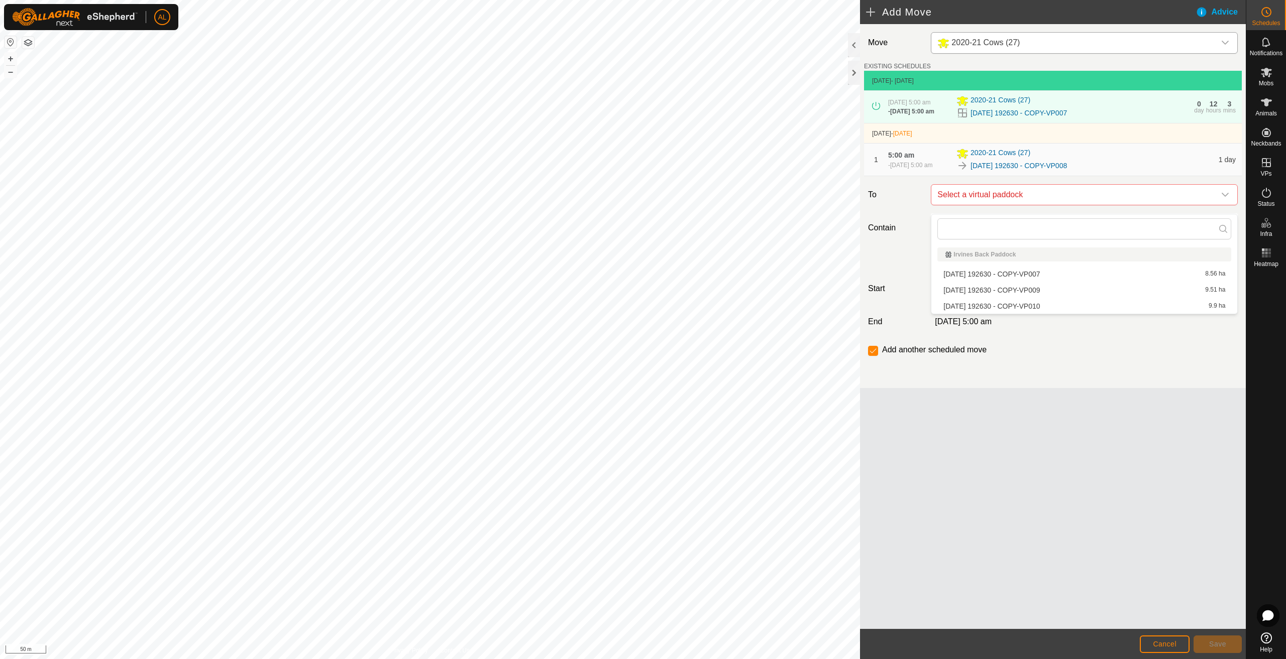
click at [1018, 290] on li "[DATE] 192630 - COPY-VP009 9.51 ha" at bounding box center [1084, 290] width 294 height 15
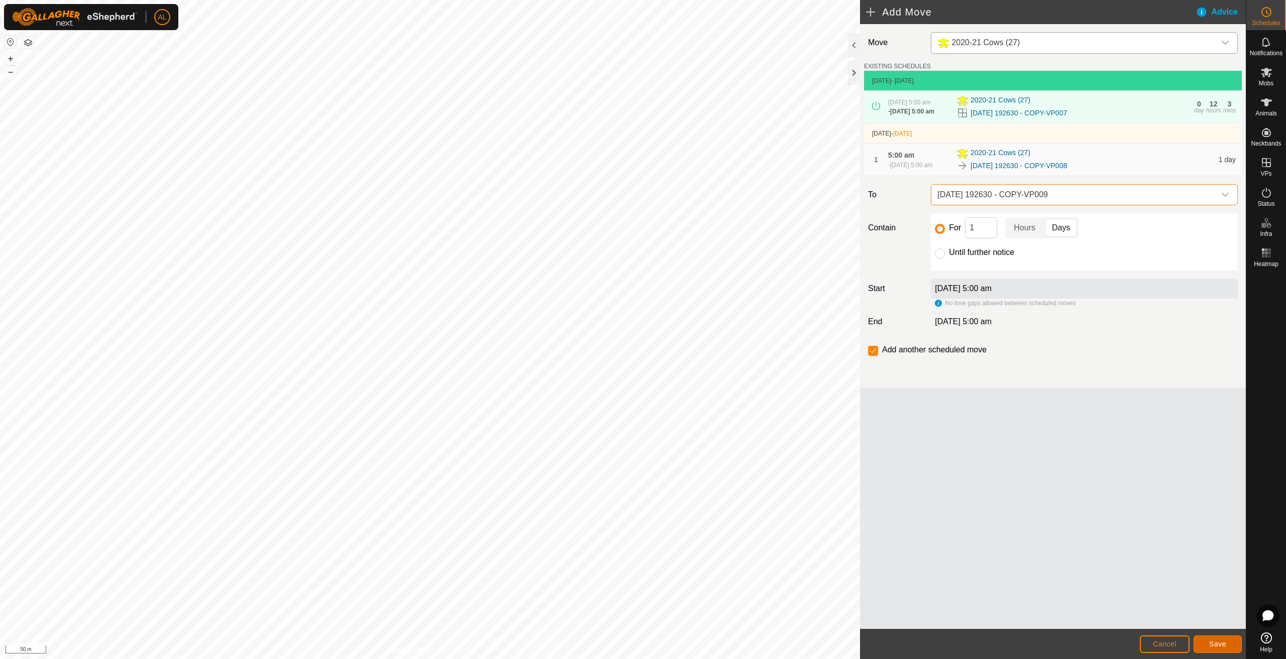
click at [1229, 645] on button "Save" at bounding box center [1217, 645] width 48 height 18
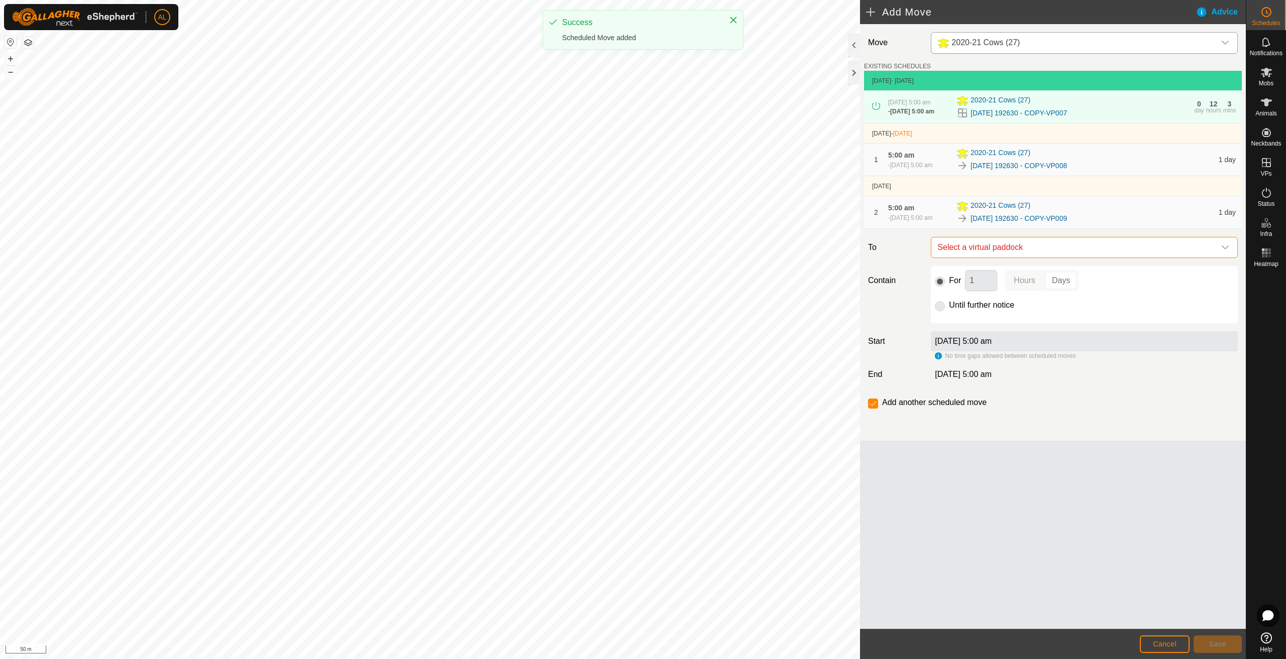
click at [999, 256] on span "Select a virtual paddock" at bounding box center [1074, 248] width 282 height 20
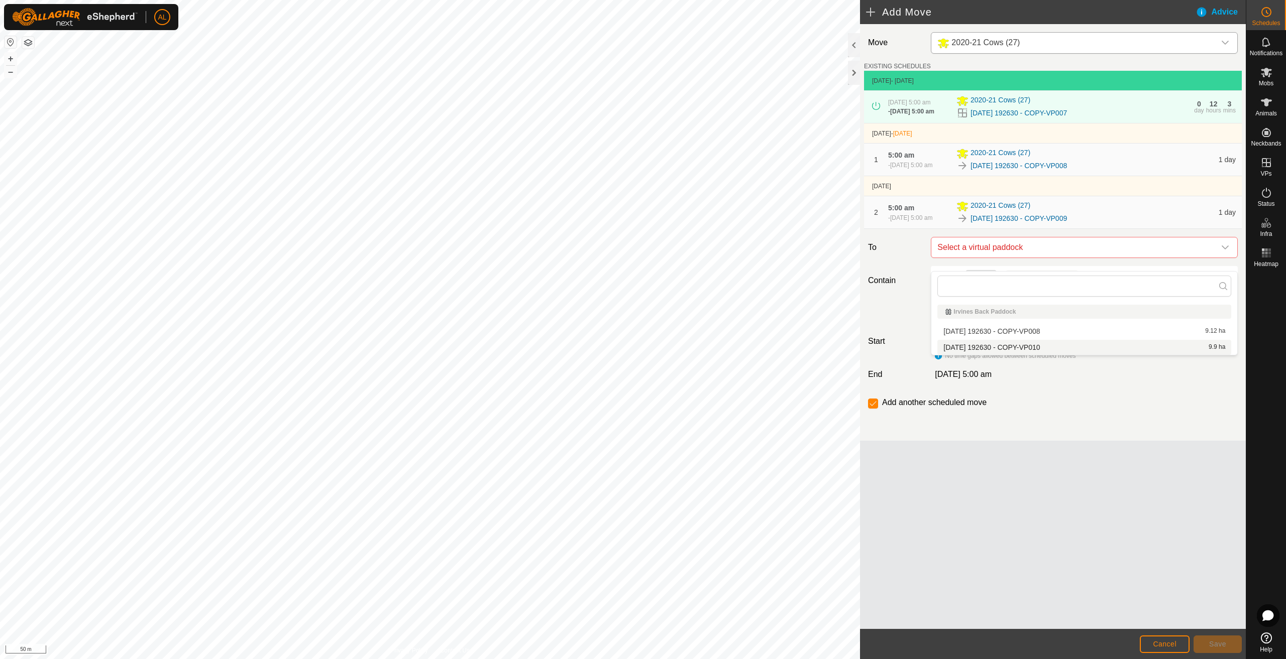
click at [980, 348] on li "[DATE] 192630 - COPY-VP010 9.9 ha" at bounding box center [1084, 347] width 294 height 15
click at [966, 309] on label "Until further notice" at bounding box center [981, 305] width 65 height 8
click at [945, 311] on input "Until further notice" at bounding box center [940, 306] width 10 height 10
radio input "true"
checkbox input "false"
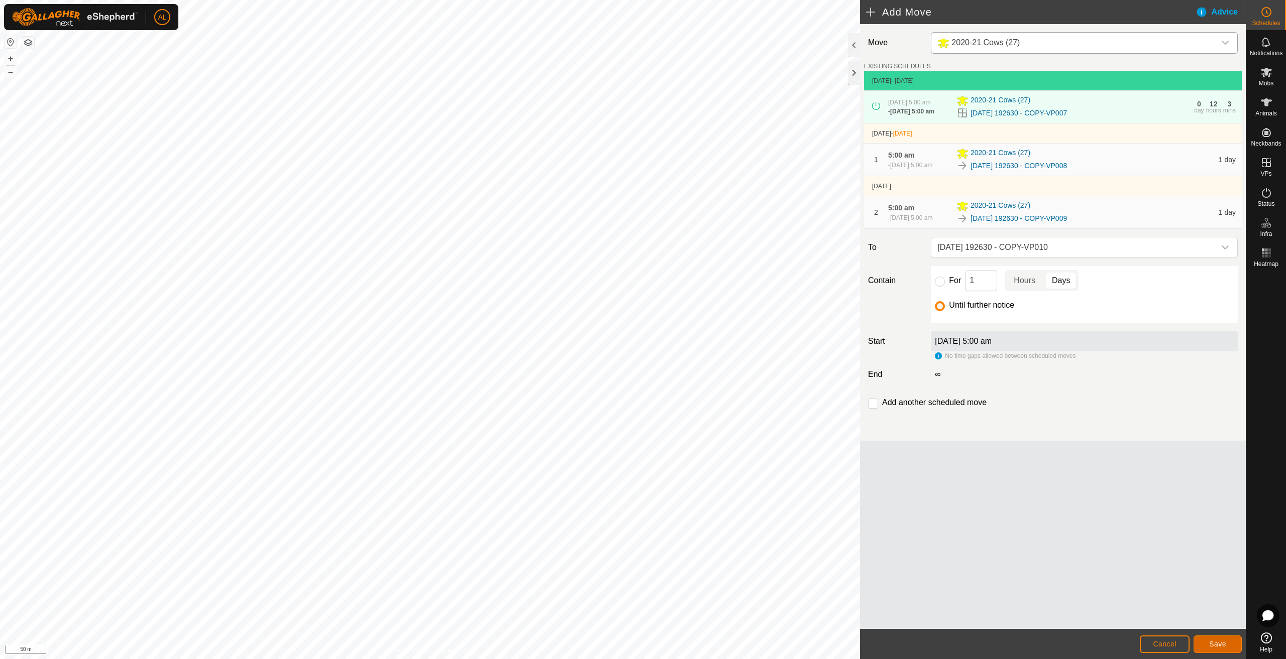
click at [1216, 645] on span "Save" at bounding box center [1217, 644] width 17 height 8
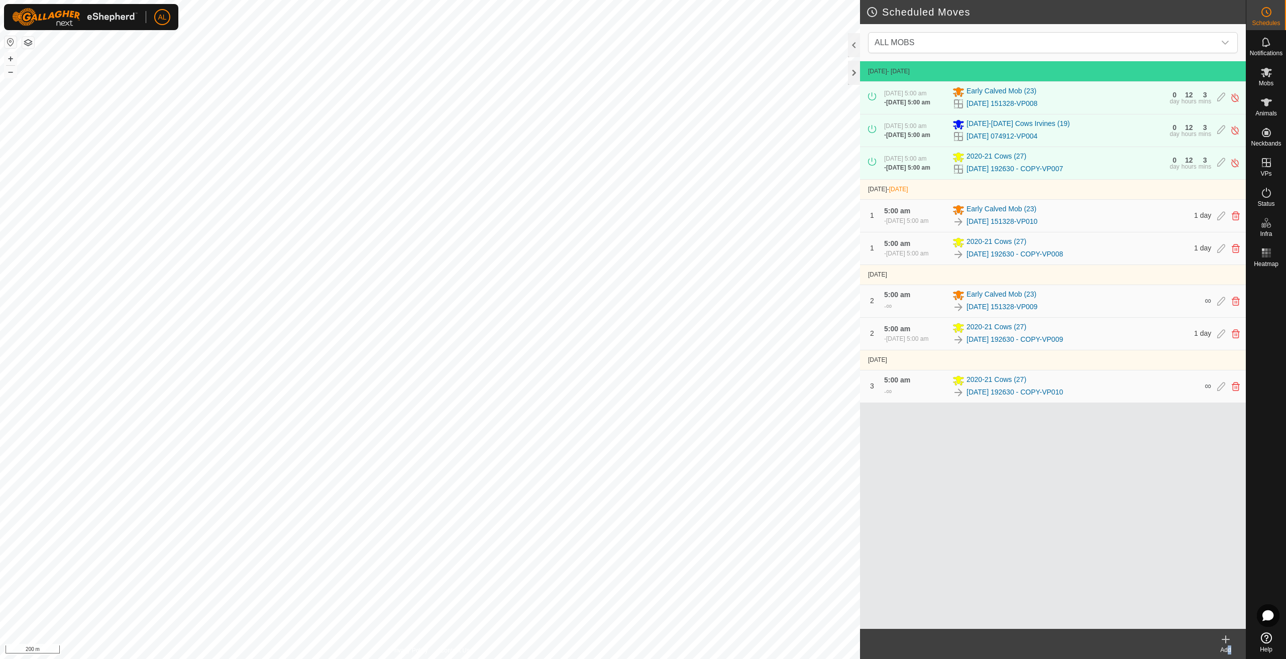
click at [1223, 652] on div "Add" at bounding box center [1225, 650] width 40 height 9
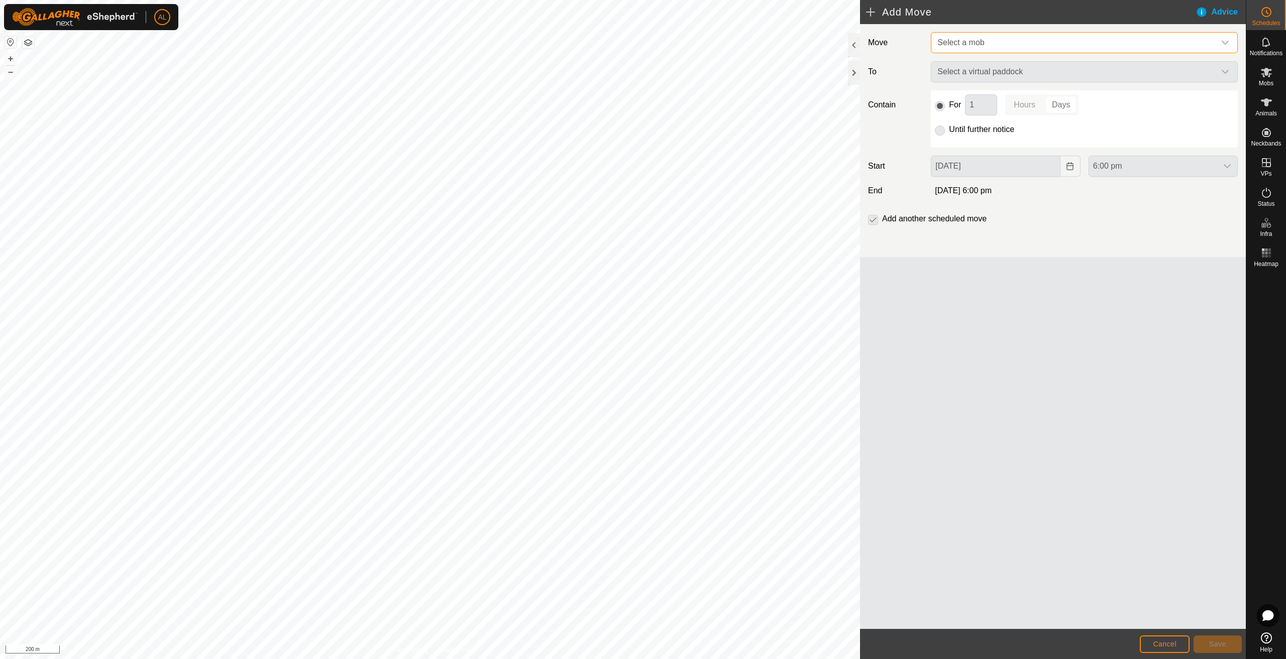
drag, startPoint x: 975, startPoint y: 44, endPoint x: 973, endPoint y: 54, distance: 10.7
click at [975, 44] on span "Select a mob" at bounding box center [960, 42] width 47 height 9
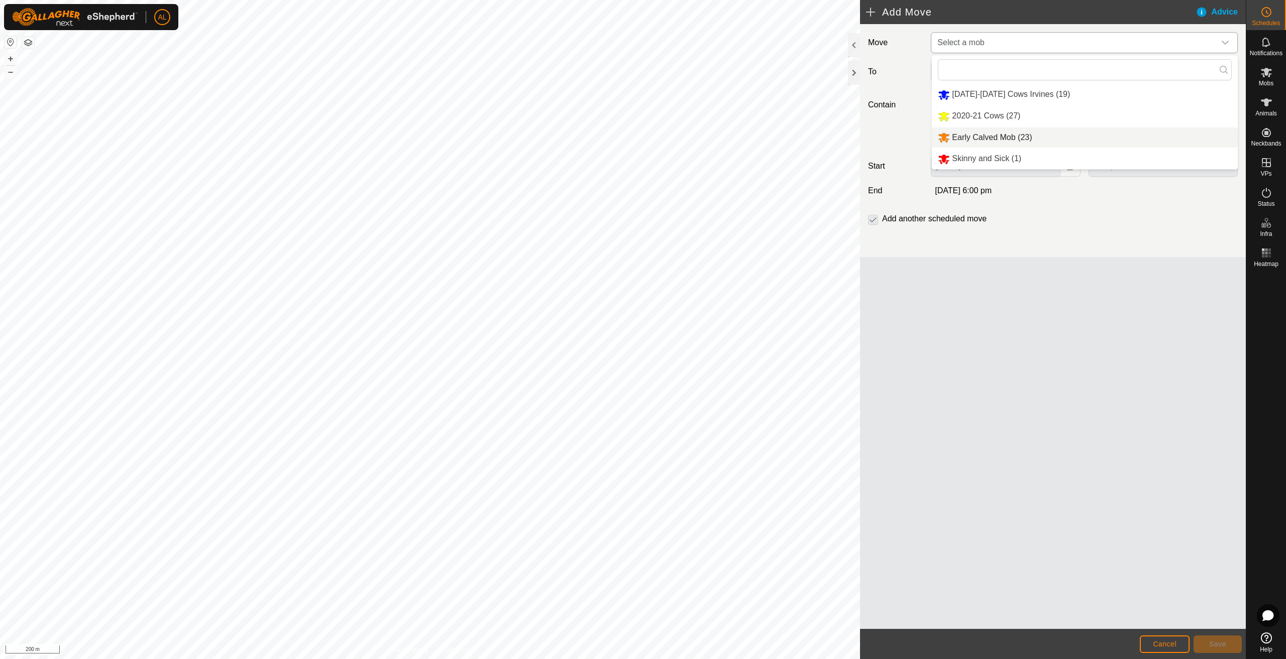
click at [997, 136] on li "Early Calved Mob (23)" at bounding box center [1085, 138] width 306 height 21
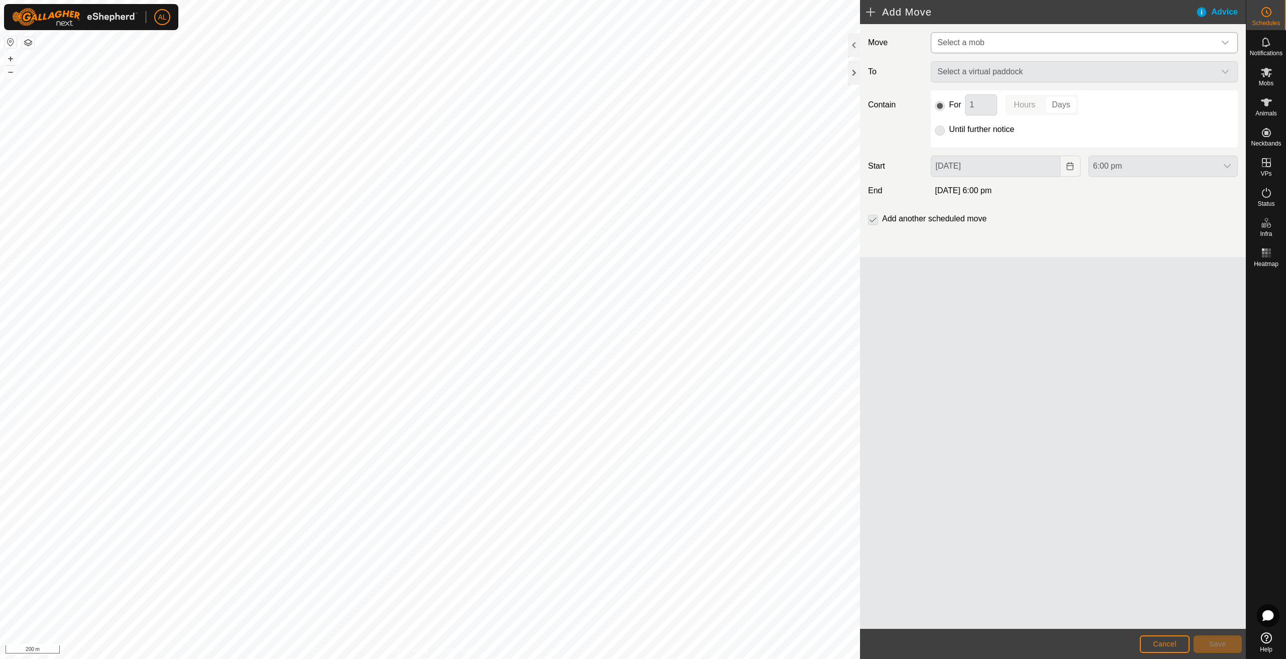
type input "[DATE]"
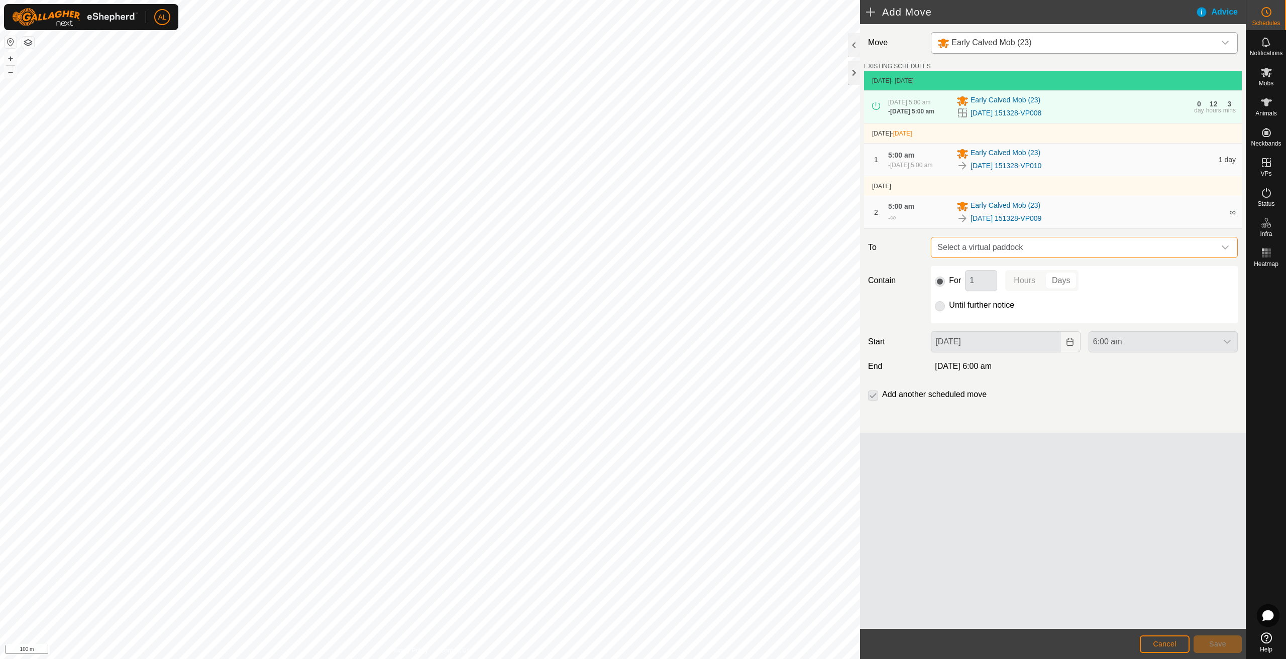
click at [976, 255] on span "Select a virtual paddock" at bounding box center [1074, 248] width 282 height 20
click at [984, 329] on li "[DATE] 151328-VP011 3.79 ha" at bounding box center [1084, 326] width 294 height 15
click at [992, 309] on label "Until further notice" at bounding box center [981, 305] width 65 height 8
click at [945, 311] on input "Until further notice" at bounding box center [940, 306] width 10 height 10
radio input "true"
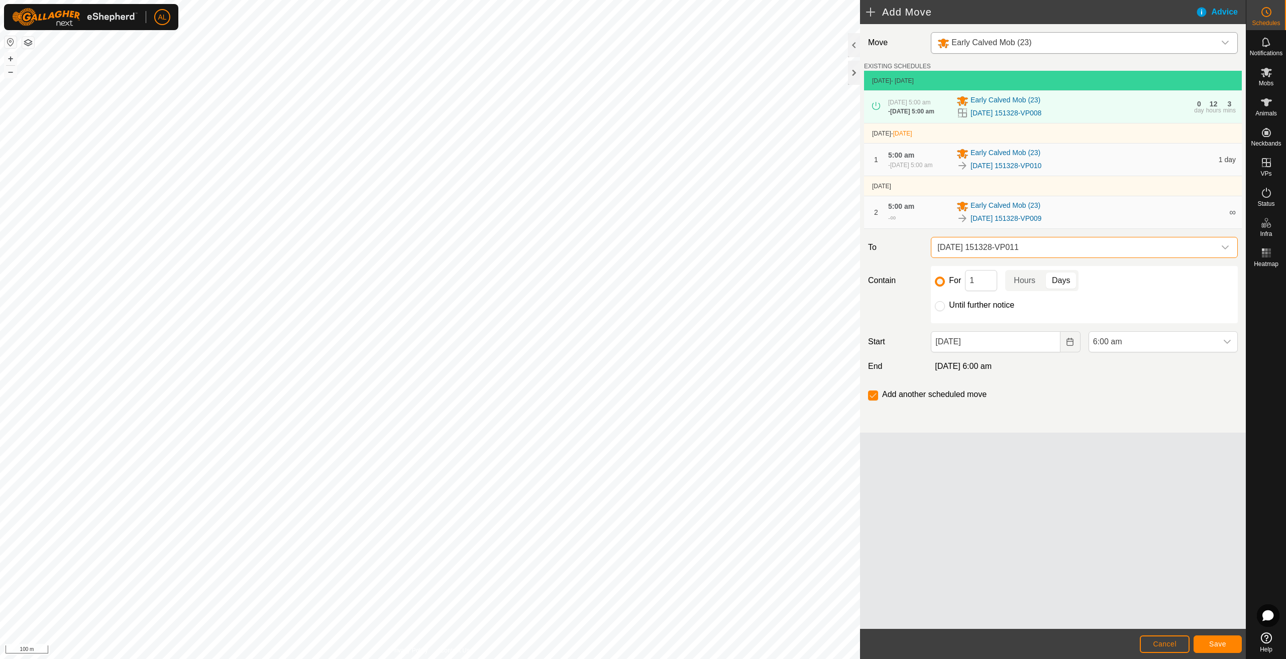
checkbox input "false"
click at [1072, 346] on icon "Choose Date" at bounding box center [1070, 342] width 8 height 8
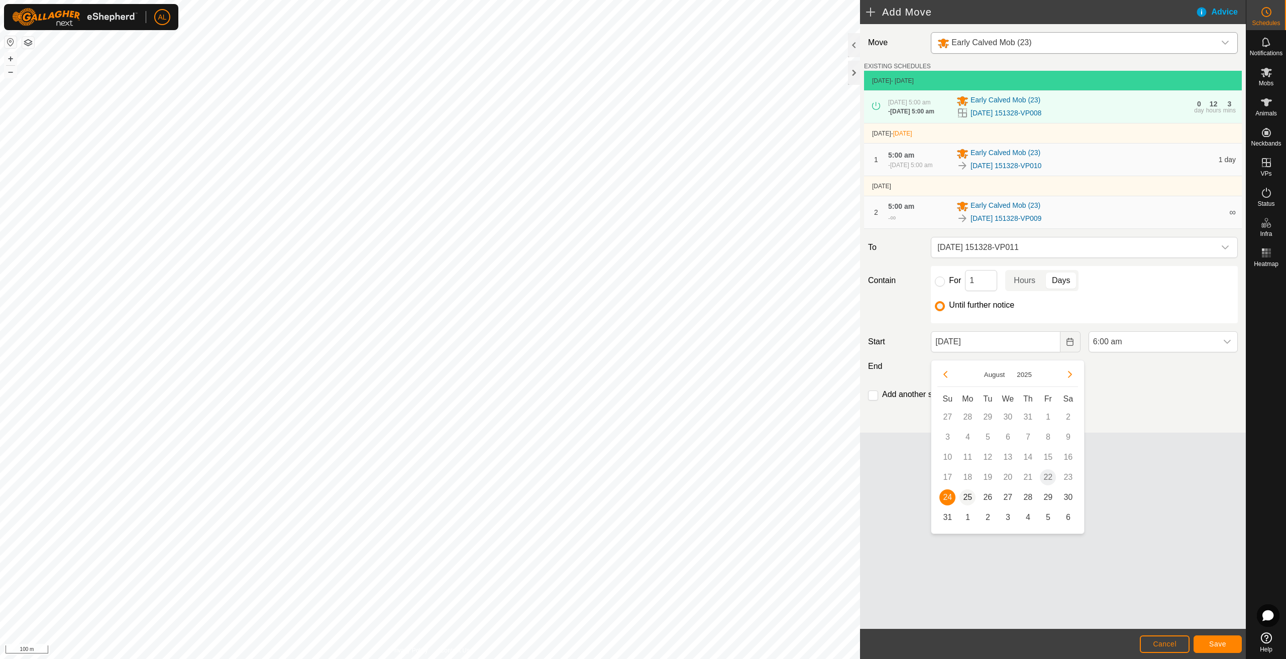
click at [969, 500] on span "25" at bounding box center [967, 498] width 16 height 16
type input "[DATE]"
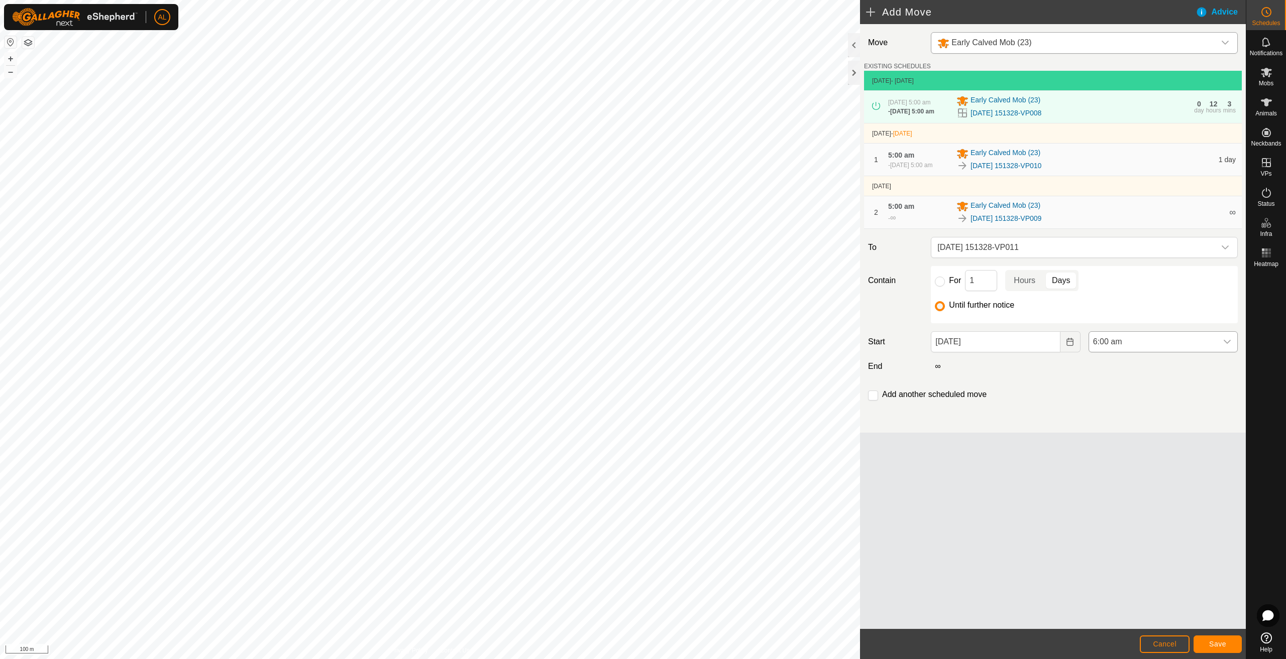
click at [1168, 350] on span "6:00 am" at bounding box center [1153, 342] width 128 height 20
click at [1126, 421] on li "5:00 am" at bounding box center [1163, 414] width 148 height 20
click at [1214, 642] on span "Save" at bounding box center [1217, 644] width 17 height 8
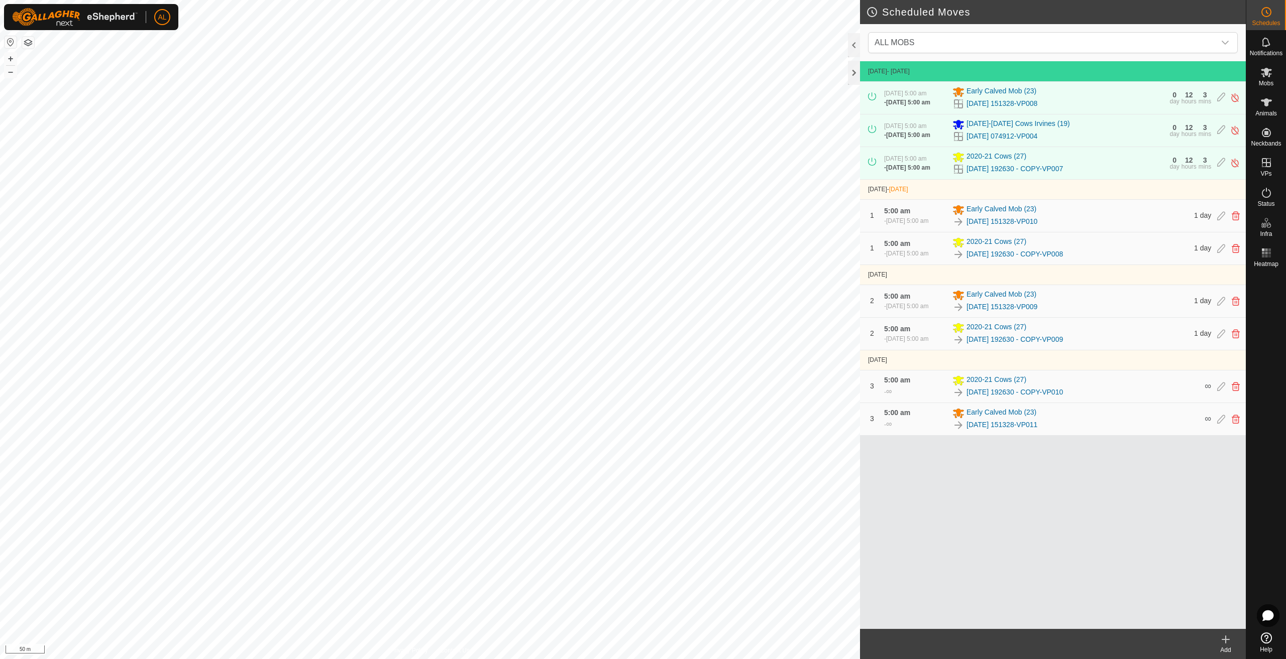
click at [1231, 642] on icon at bounding box center [1225, 640] width 12 height 12
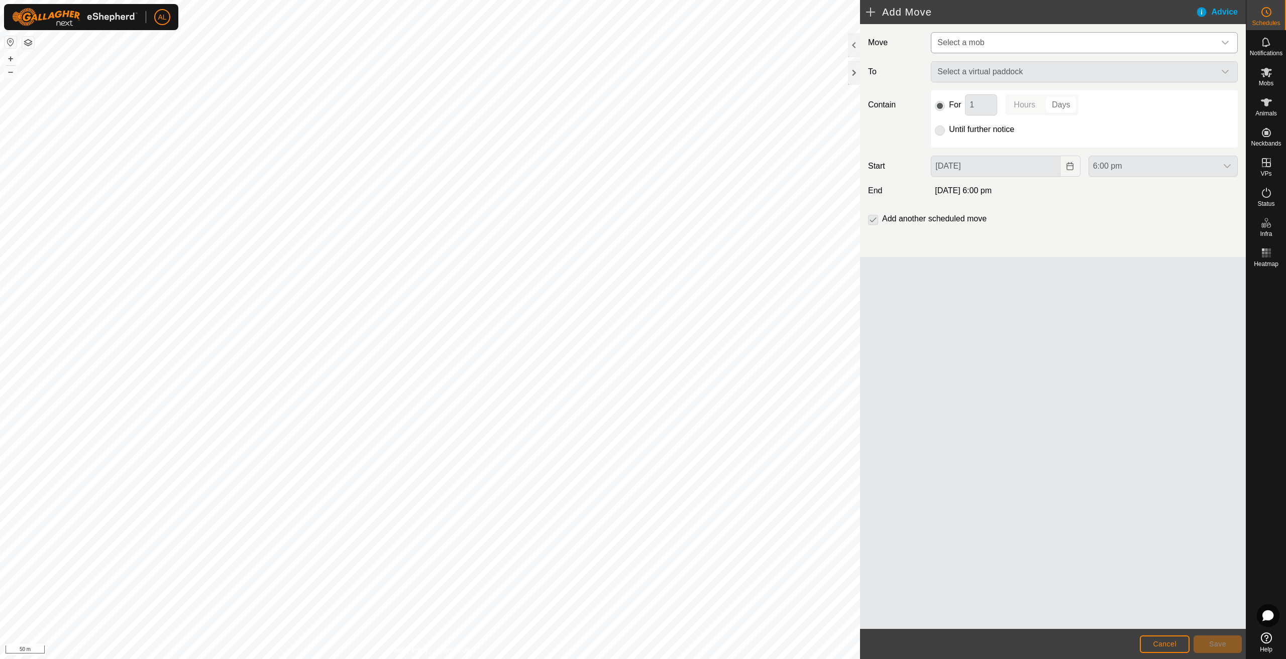
click at [970, 44] on span "Select a mob" at bounding box center [960, 42] width 47 height 9
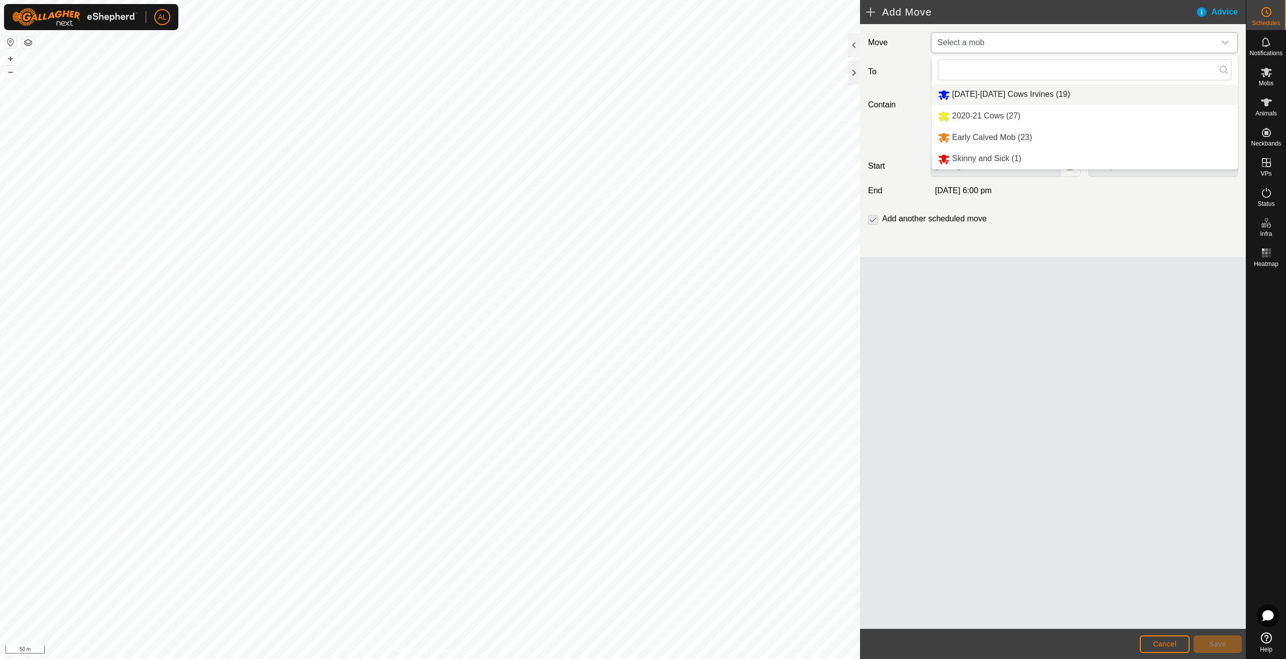
click at [979, 92] on li "[DATE]-[DATE] Cows Irvines (19)" at bounding box center [1085, 94] width 306 height 21
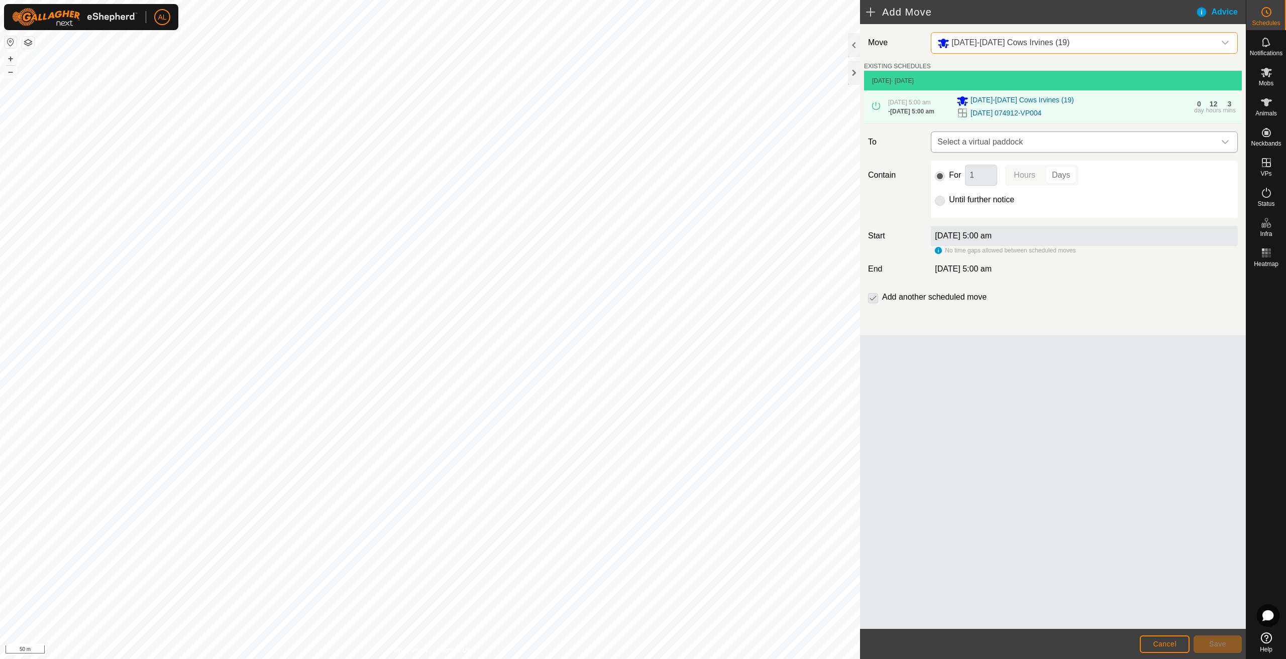
click at [1022, 138] on span "Select a virtual paddock" at bounding box center [1074, 142] width 282 height 20
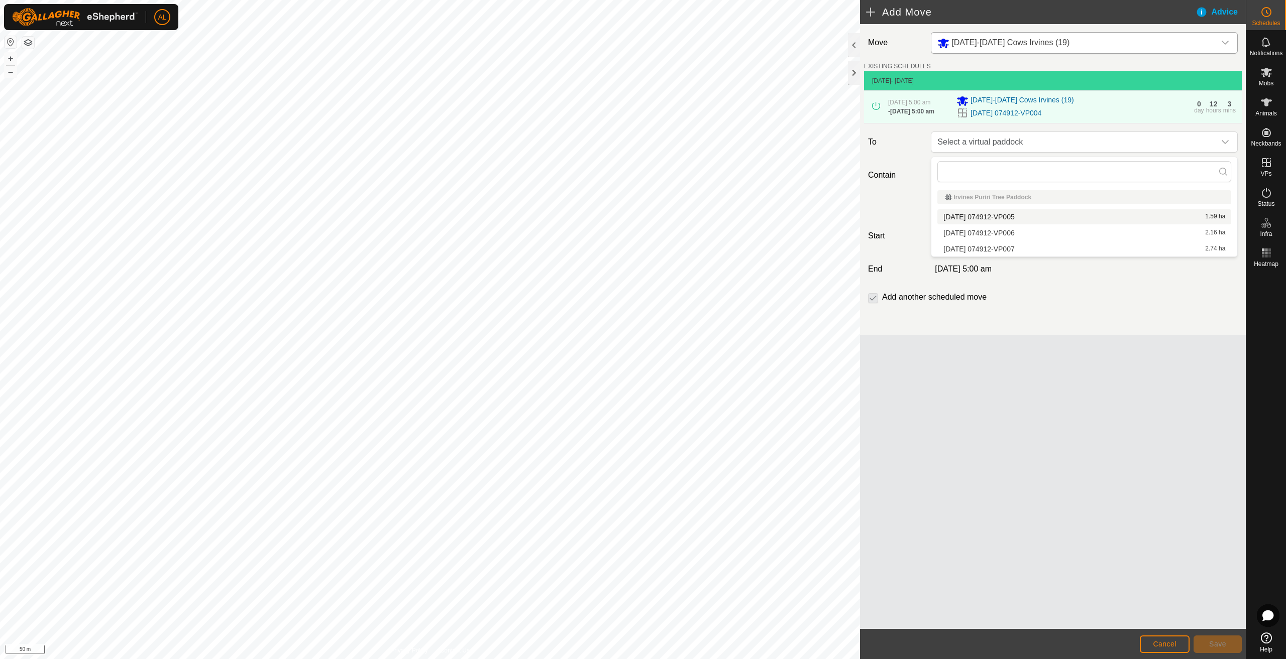
click at [999, 215] on li "[DATE] 074912-VP005 1.59 ha" at bounding box center [1084, 216] width 294 height 15
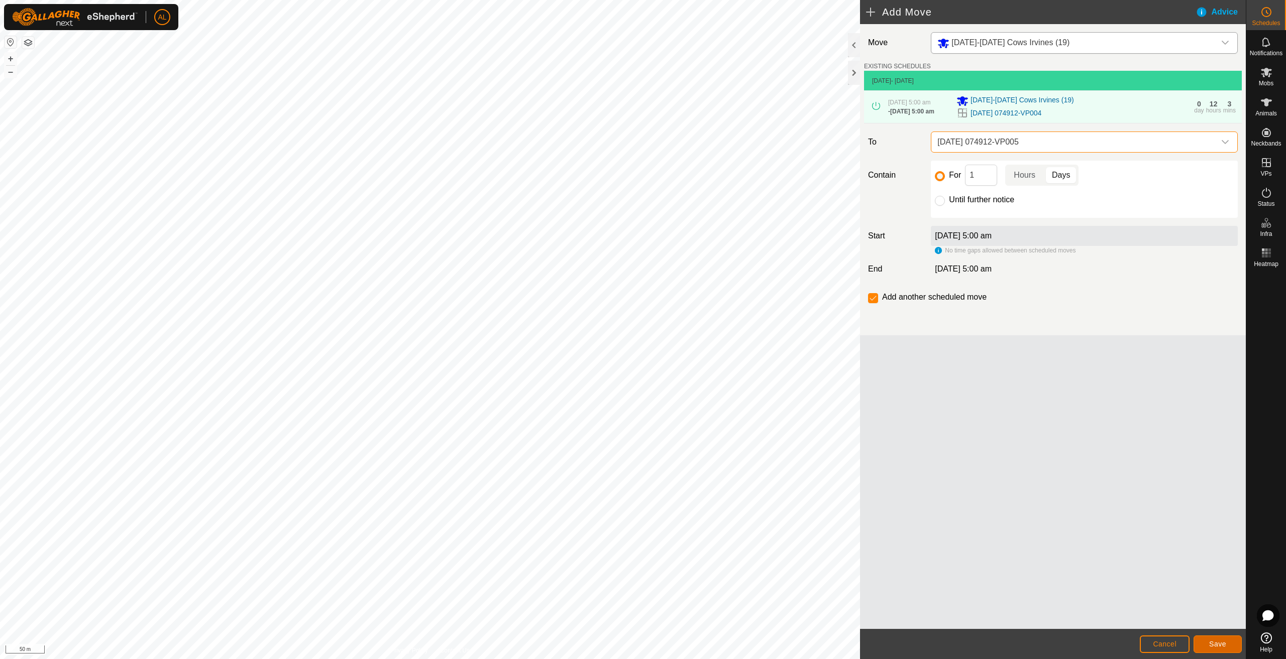
click at [1223, 643] on span "Save" at bounding box center [1217, 644] width 17 height 8
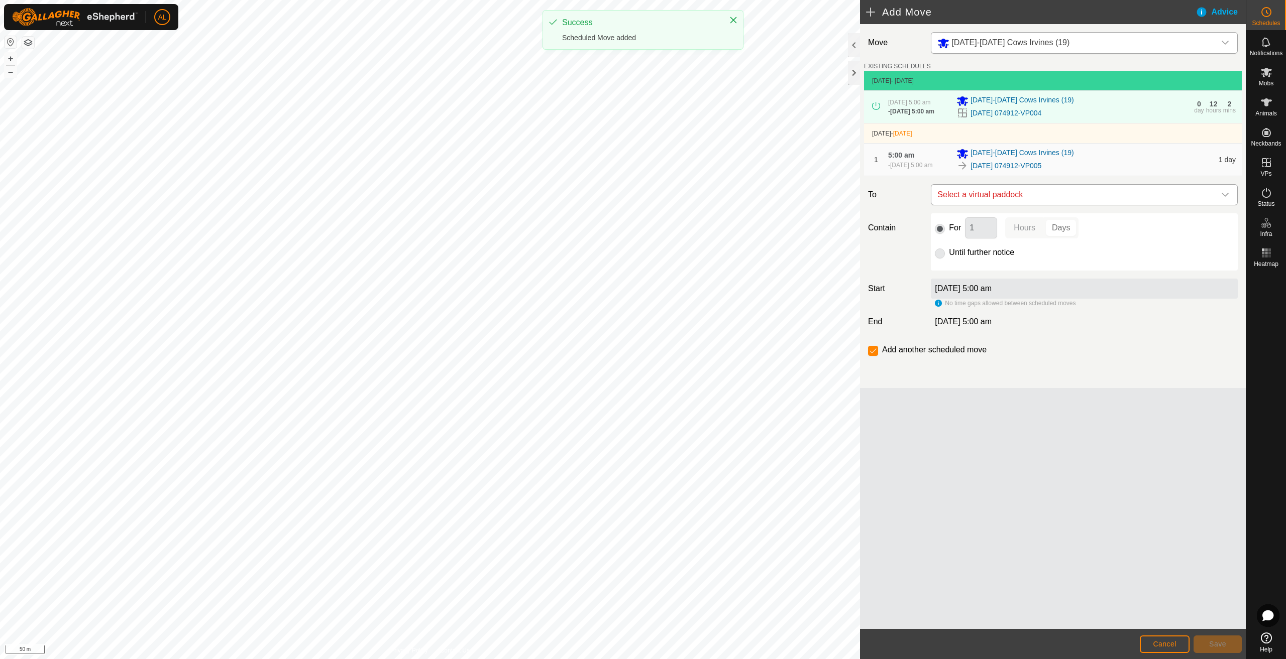
click at [982, 205] on span "Select a virtual paddock" at bounding box center [1074, 195] width 282 height 20
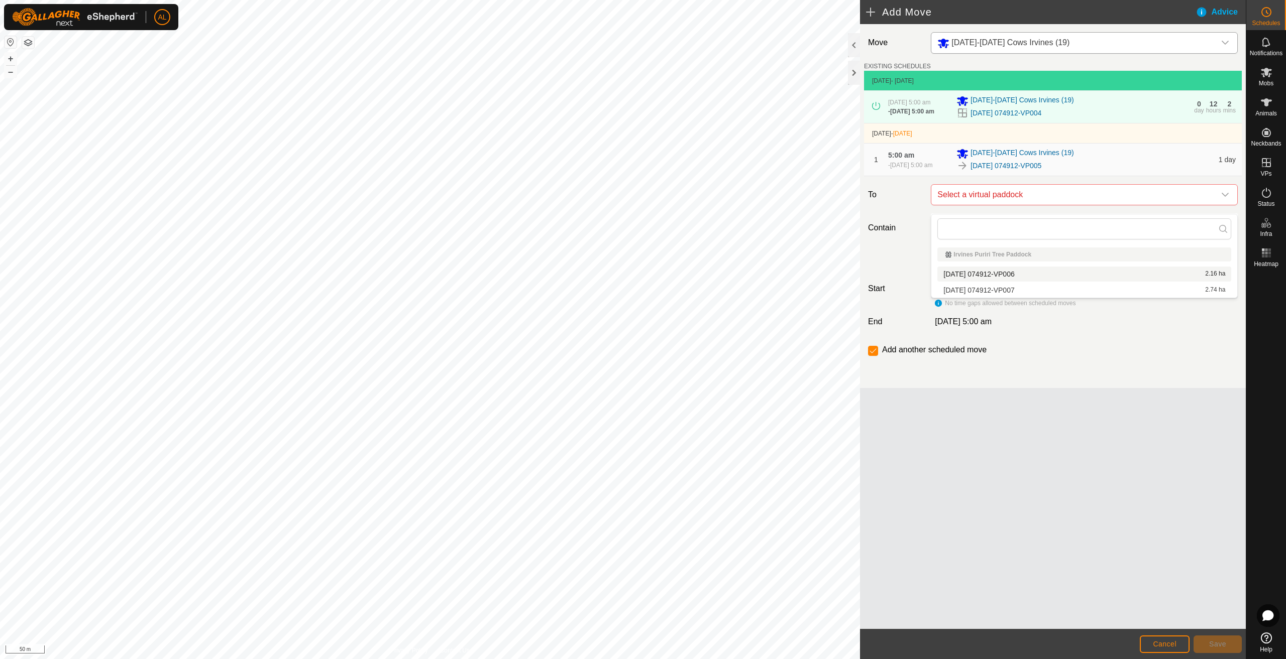
click at [984, 274] on li "[DATE] 074912-VP006 2.16 ha" at bounding box center [1084, 274] width 294 height 15
click at [1208, 643] on button "Save" at bounding box center [1217, 645] width 48 height 18
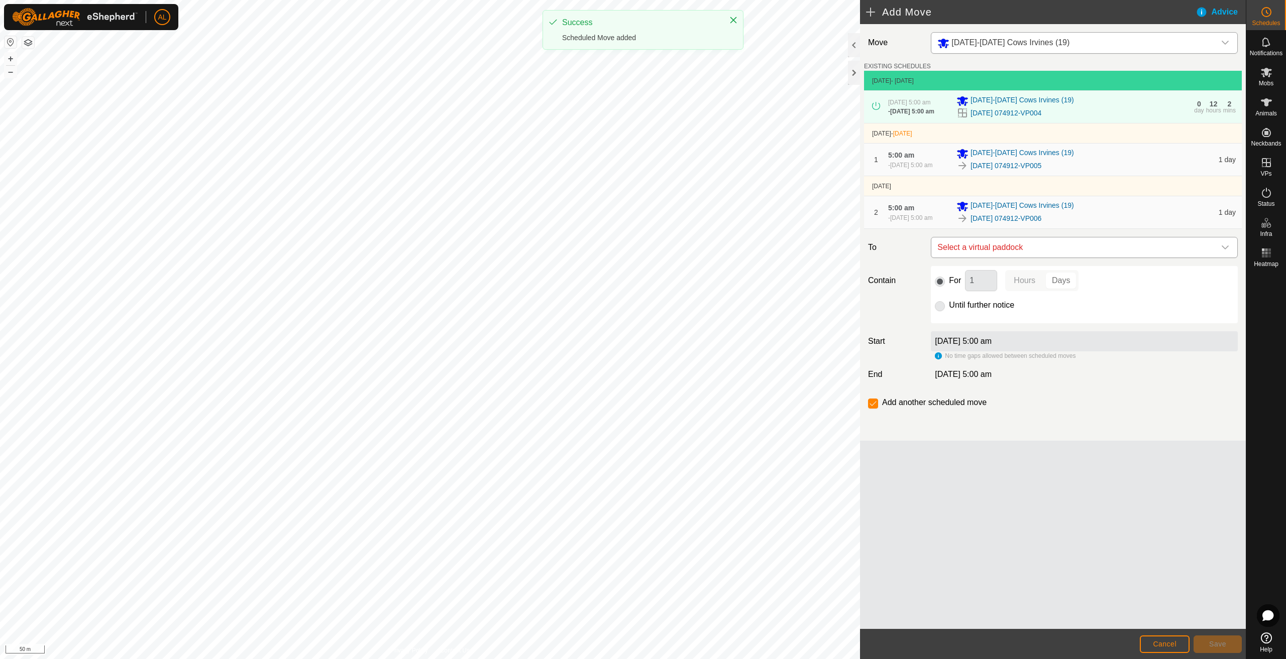
click at [1052, 252] on span "Select a virtual paddock" at bounding box center [1074, 248] width 282 height 20
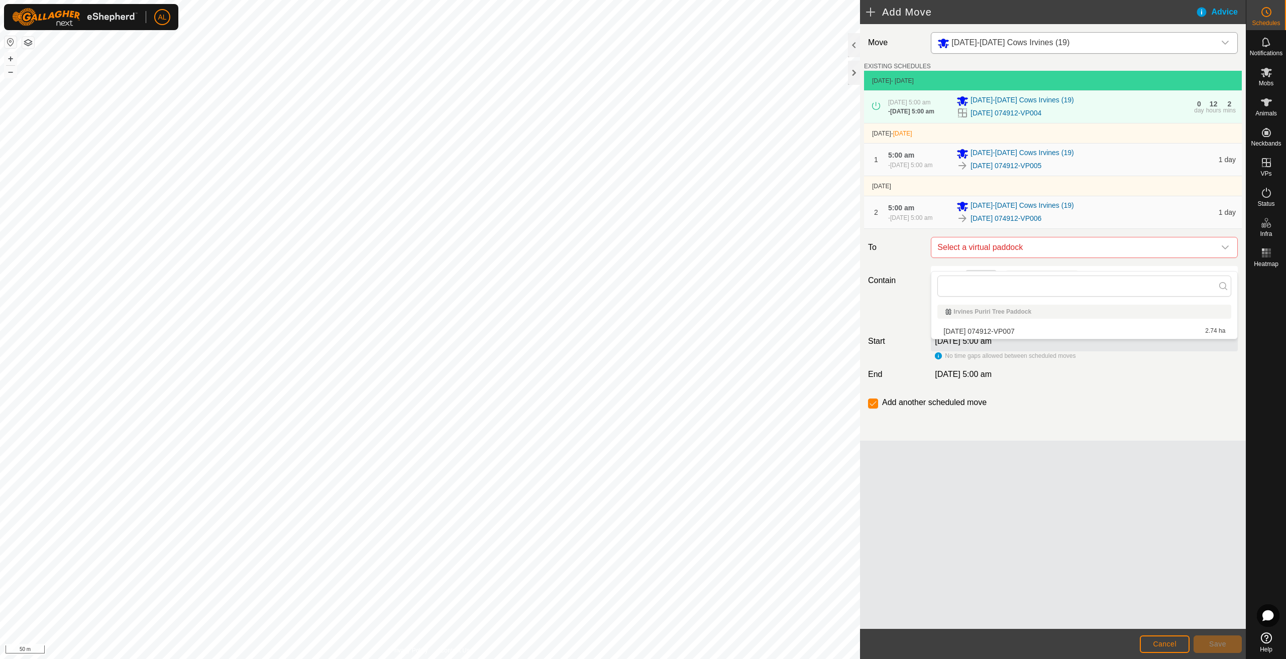
click at [1028, 329] on li "[DATE] 074912-VP007 2.74 ha" at bounding box center [1084, 331] width 294 height 15
drag, startPoint x: 990, startPoint y: 318, endPoint x: 1004, endPoint y: 343, distance: 28.5
click at [990, 309] on label "Until further notice" at bounding box center [981, 305] width 65 height 8
click at [945, 311] on input "Until further notice" at bounding box center [940, 306] width 10 height 10
radio input "true"
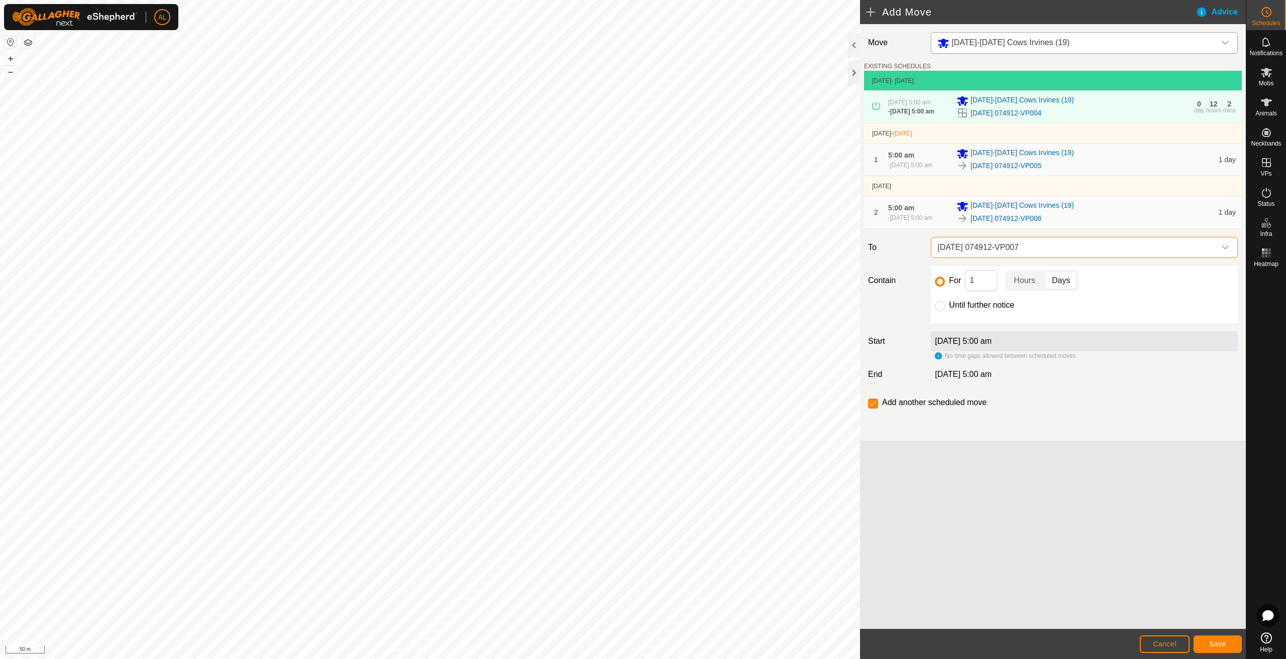
checkbox input "false"
click at [1218, 641] on span "Save" at bounding box center [1217, 644] width 17 height 8
